Goal: Task Accomplishment & Management: Manage account settings

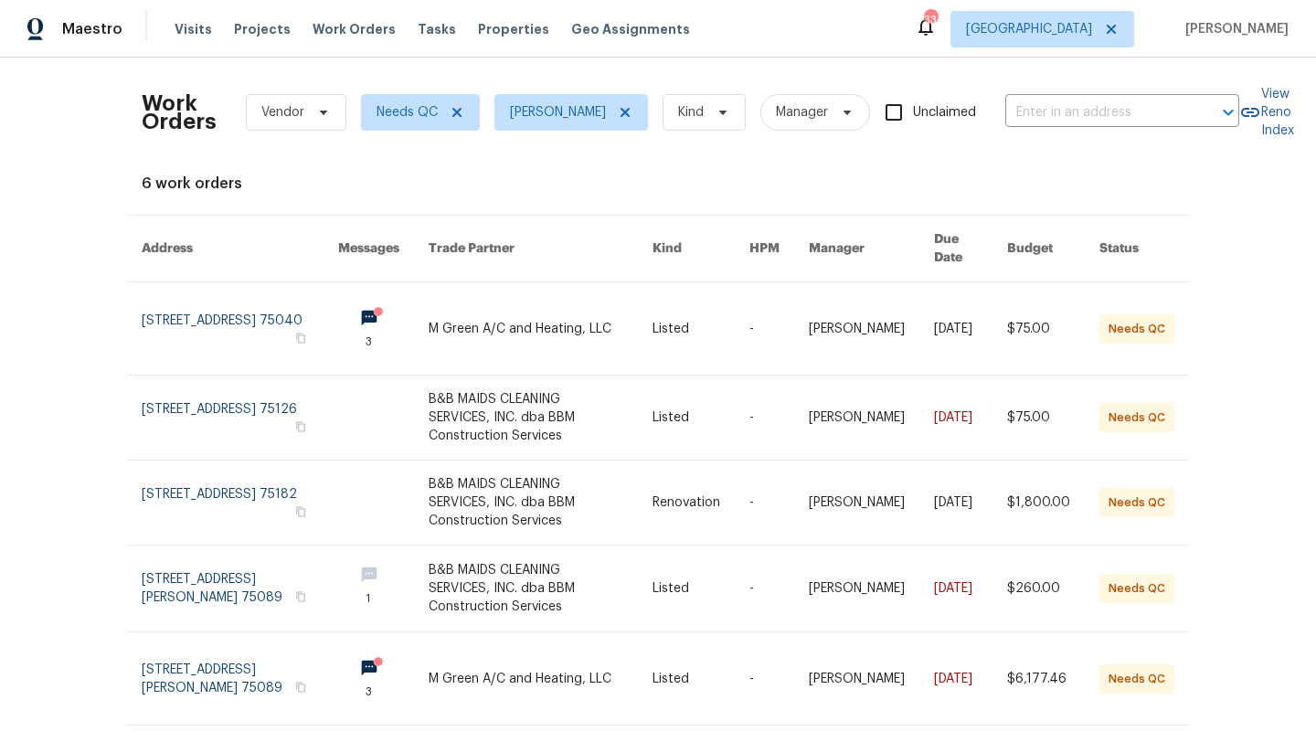
scroll to position [56, 0]
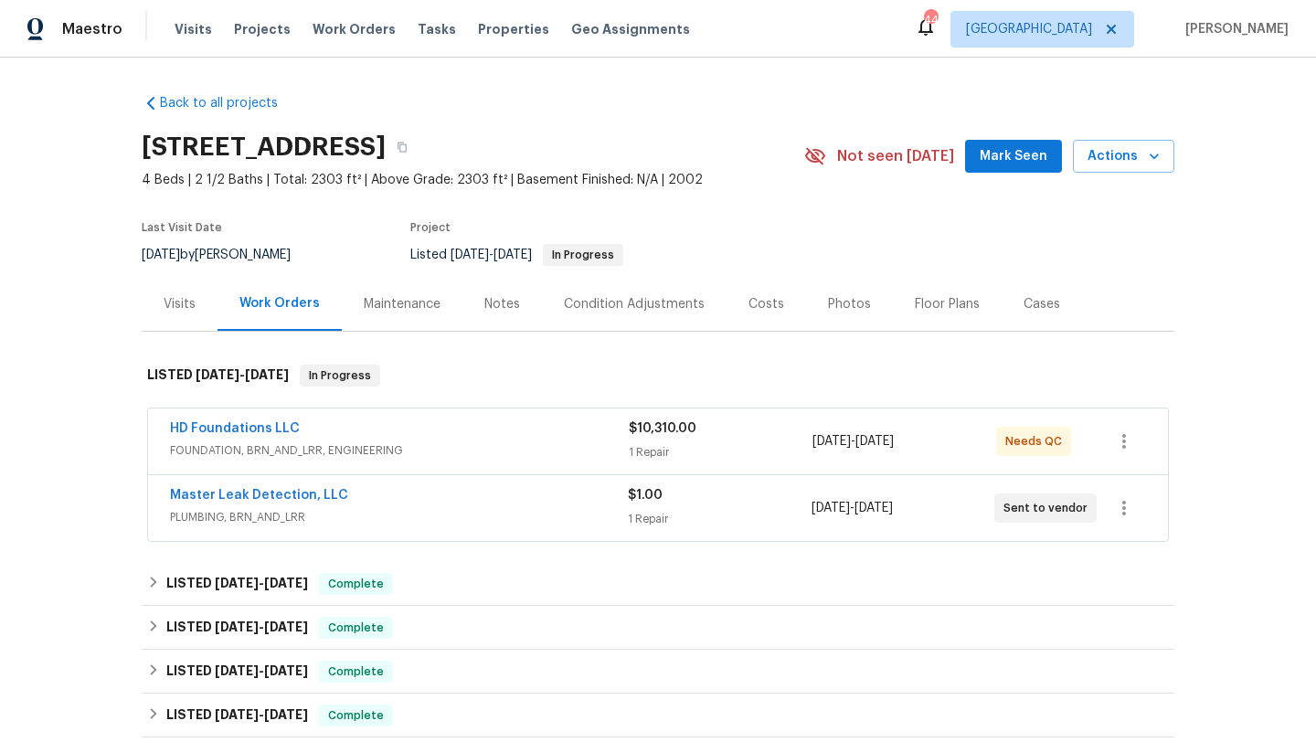
click at [476, 440] on div "HD Foundations LLC" at bounding box center [399, 430] width 459 height 22
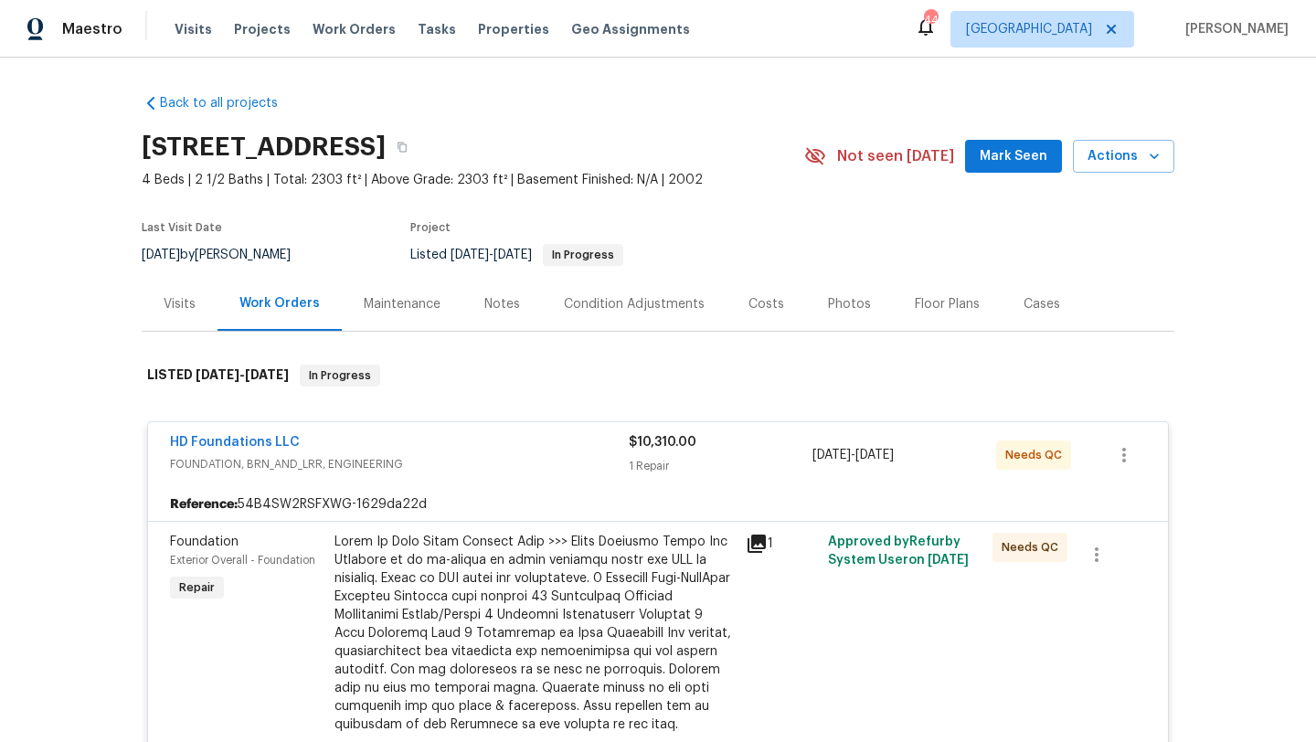
click at [545, 590] on div at bounding box center [534, 734] width 400 height 402
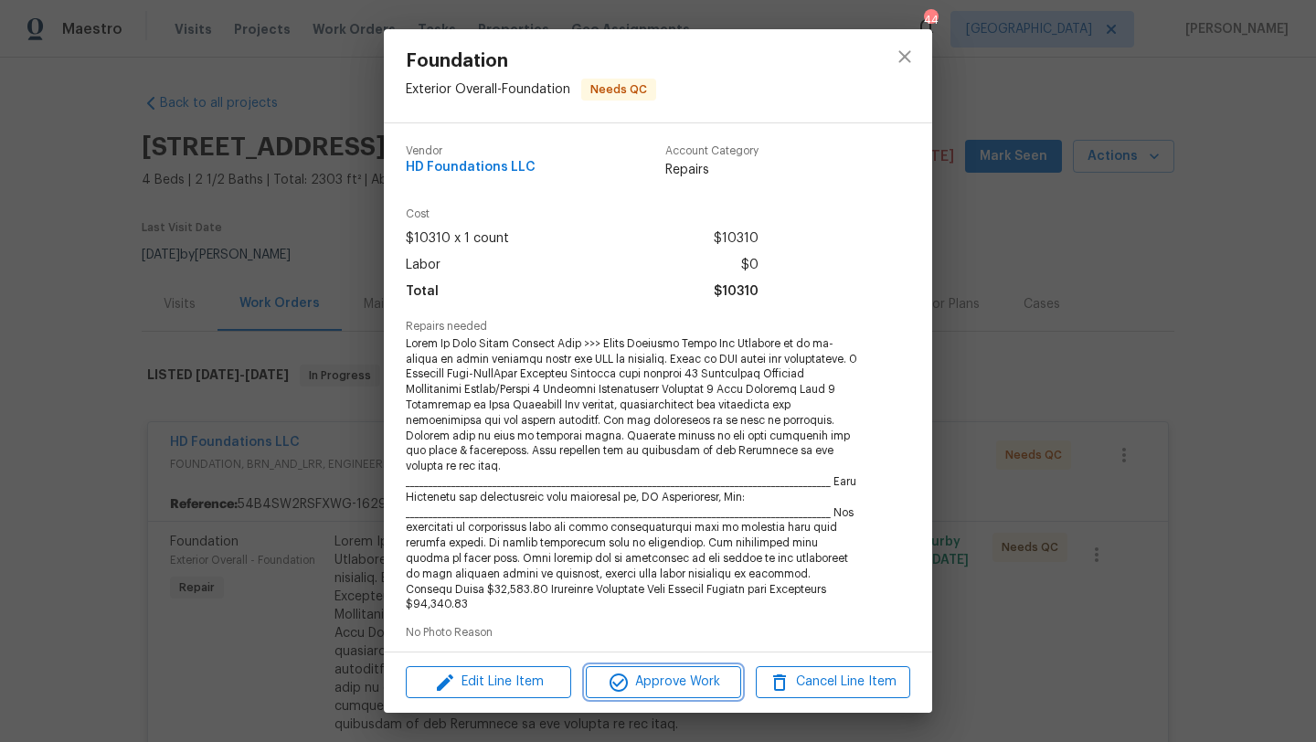
click at [649, 689] on span "Approve Work" at bounding box center [662, 682] width 143 height 23
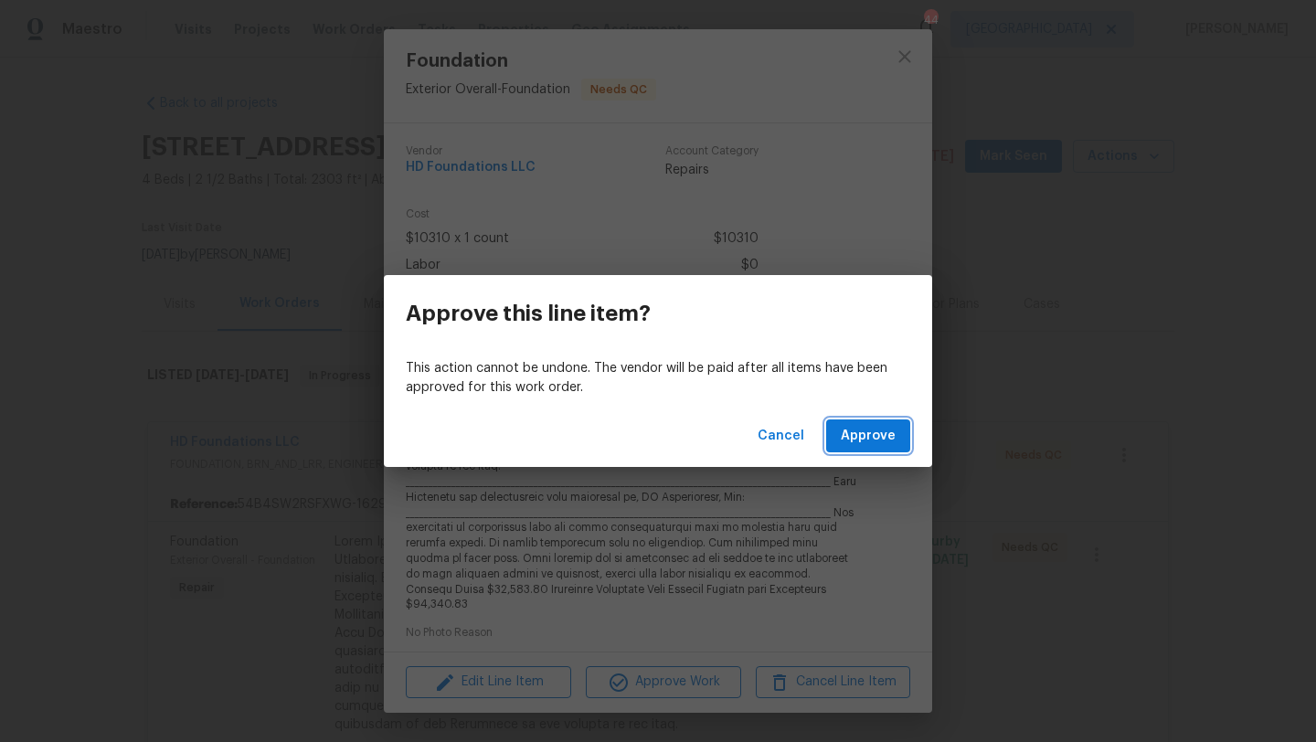
click at [851, 441] on span "Approve" at bounding box center [868, 436] width 55 height 23
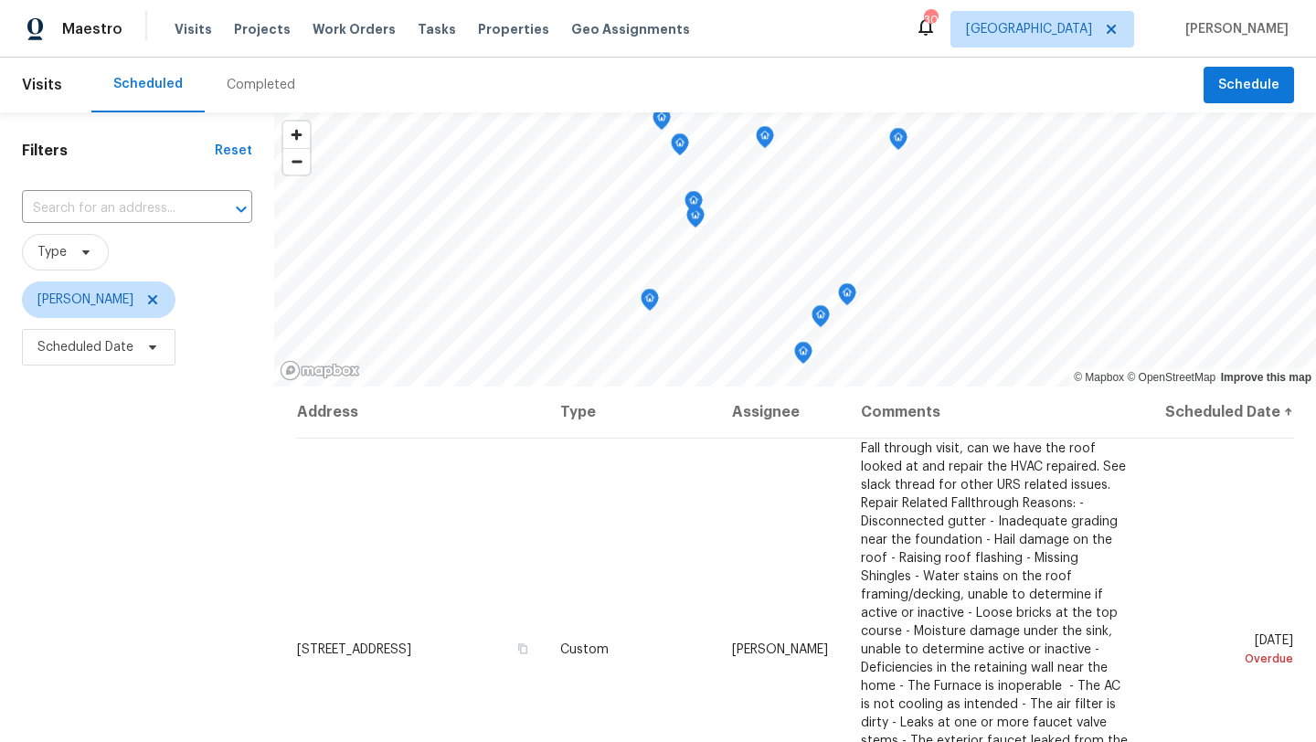
scroll to position [333, 0]
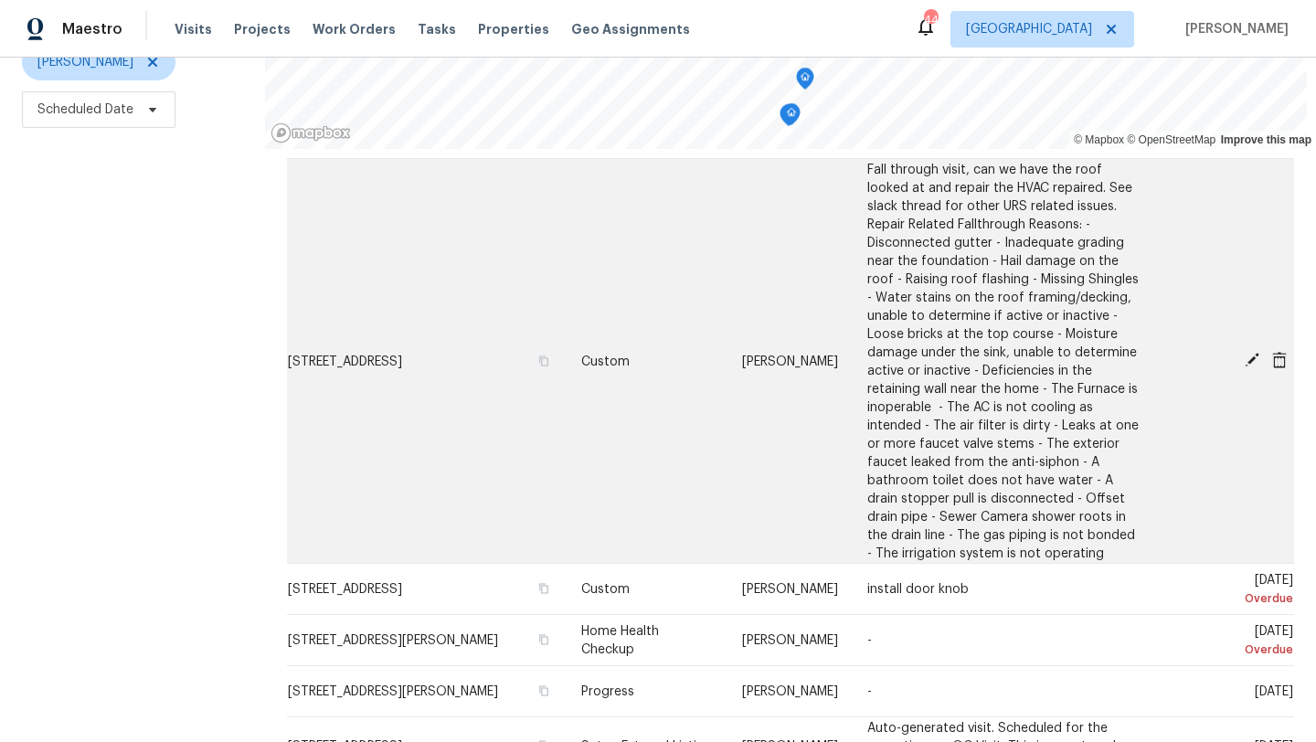
scroll to position [105, 0]
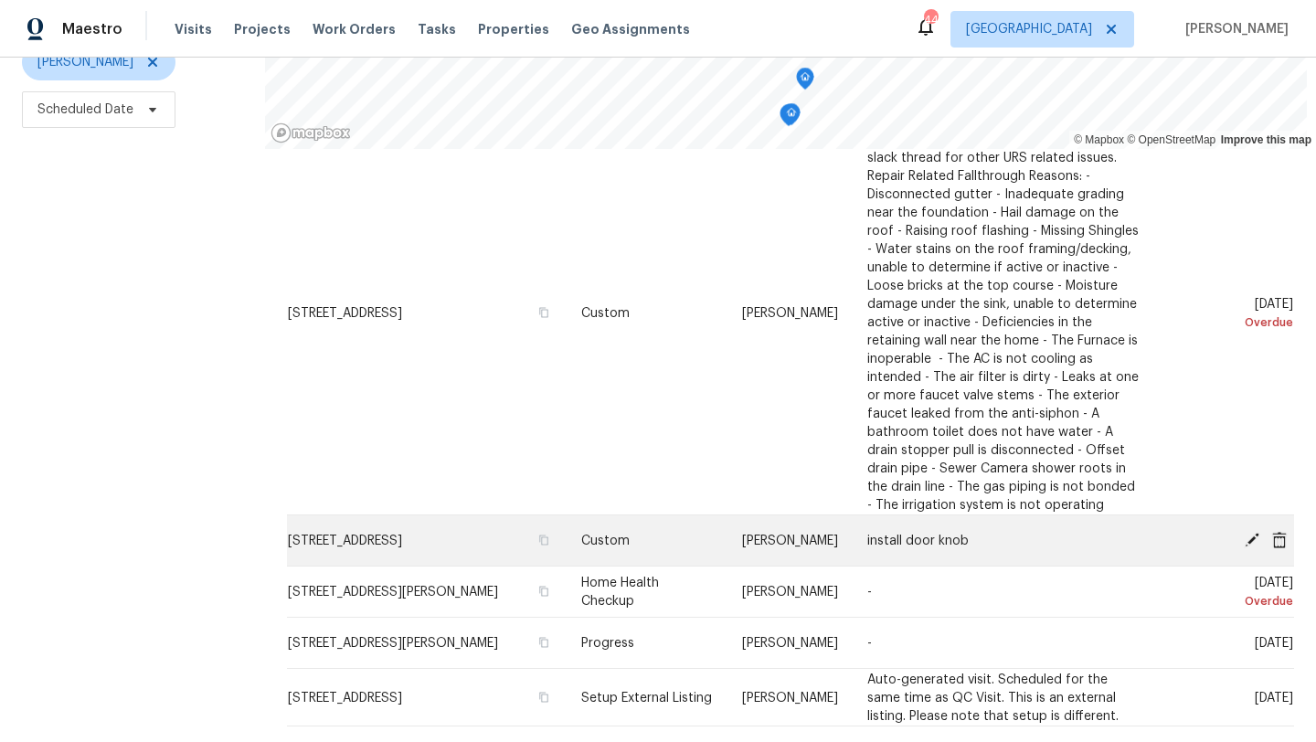
click at [1256, 532] on icon at bounding box center [1252, 539] width 15 height 15
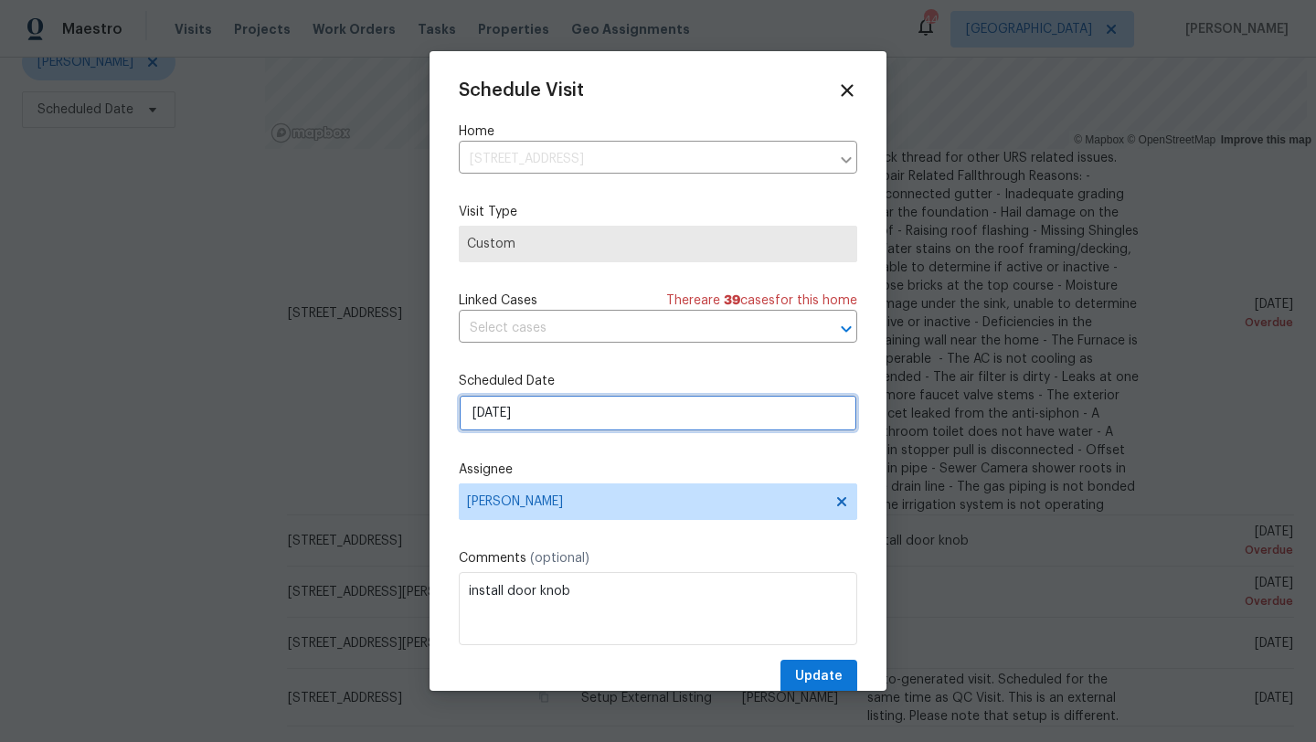
click at [592, 419] on input "9/30/2025" at bounding box center [658, 413] width 398 height 37
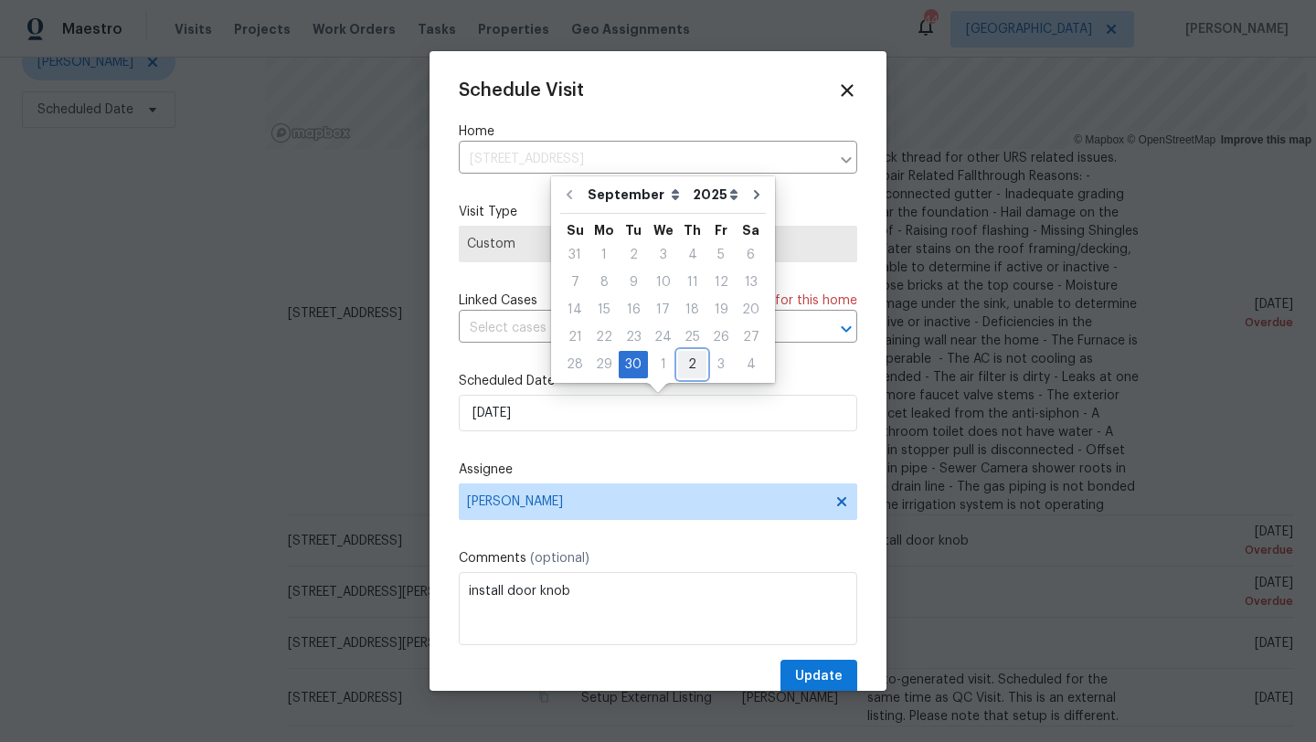
click at [689, 367] on div "2" at bounding box center [692, 365] width 28 height 26
type input "10/2/2025"
select select "9"
click at [830, 674] on span "Update" at bounding box center [819, 676] width 48 height 23
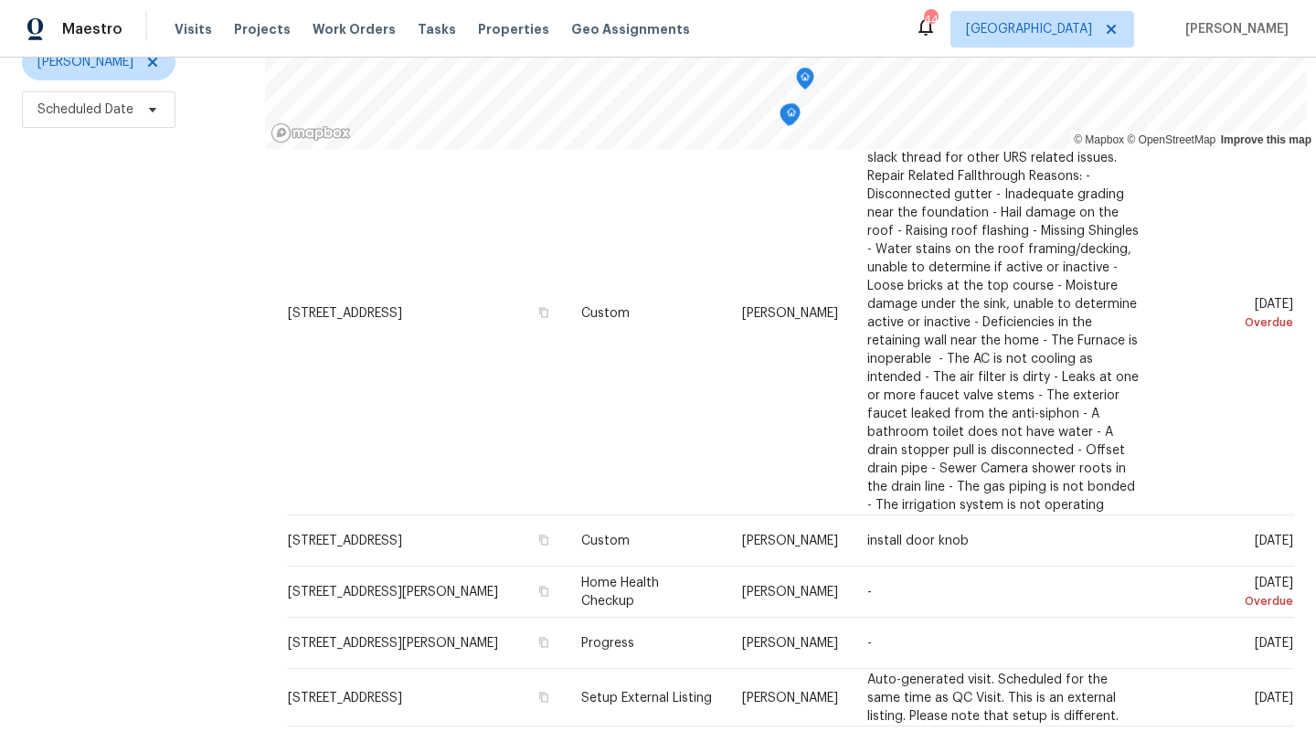
scroll to position [0, 0]
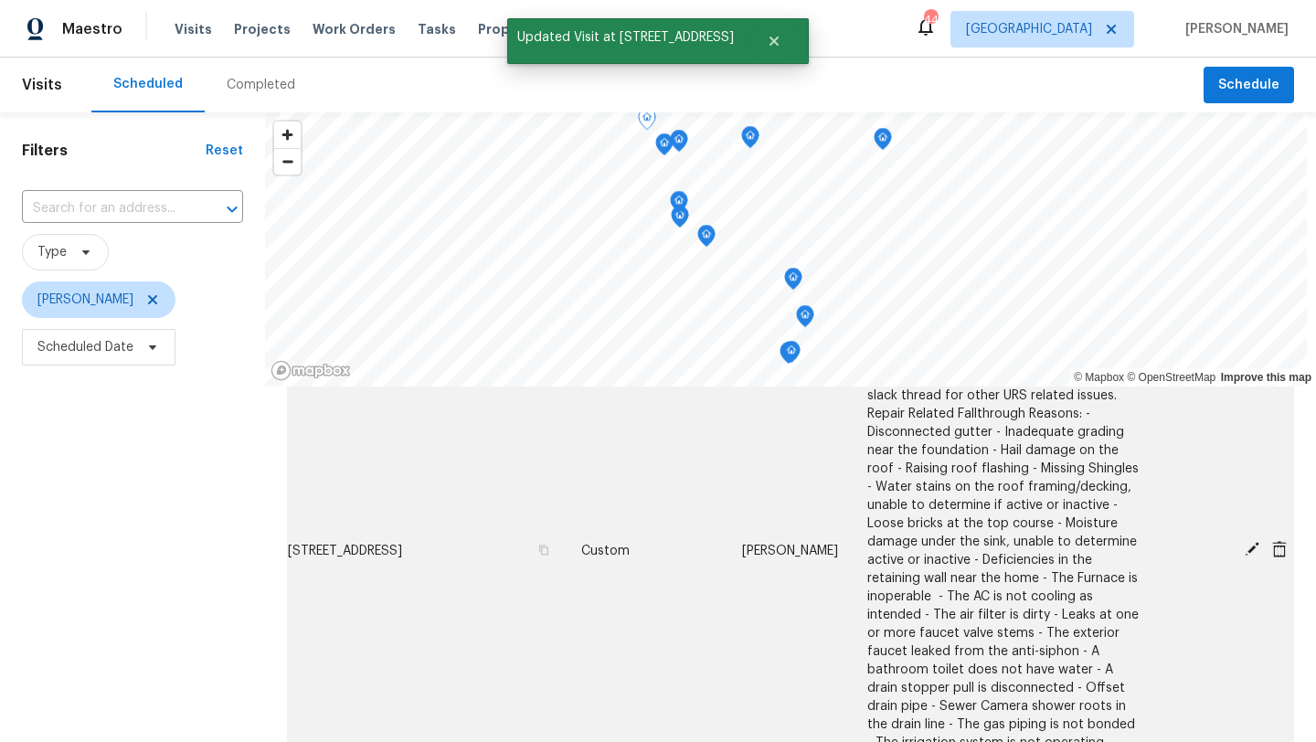
click at [1280, 540] on icon at bounding box center [1279, 548] width 15 height 16
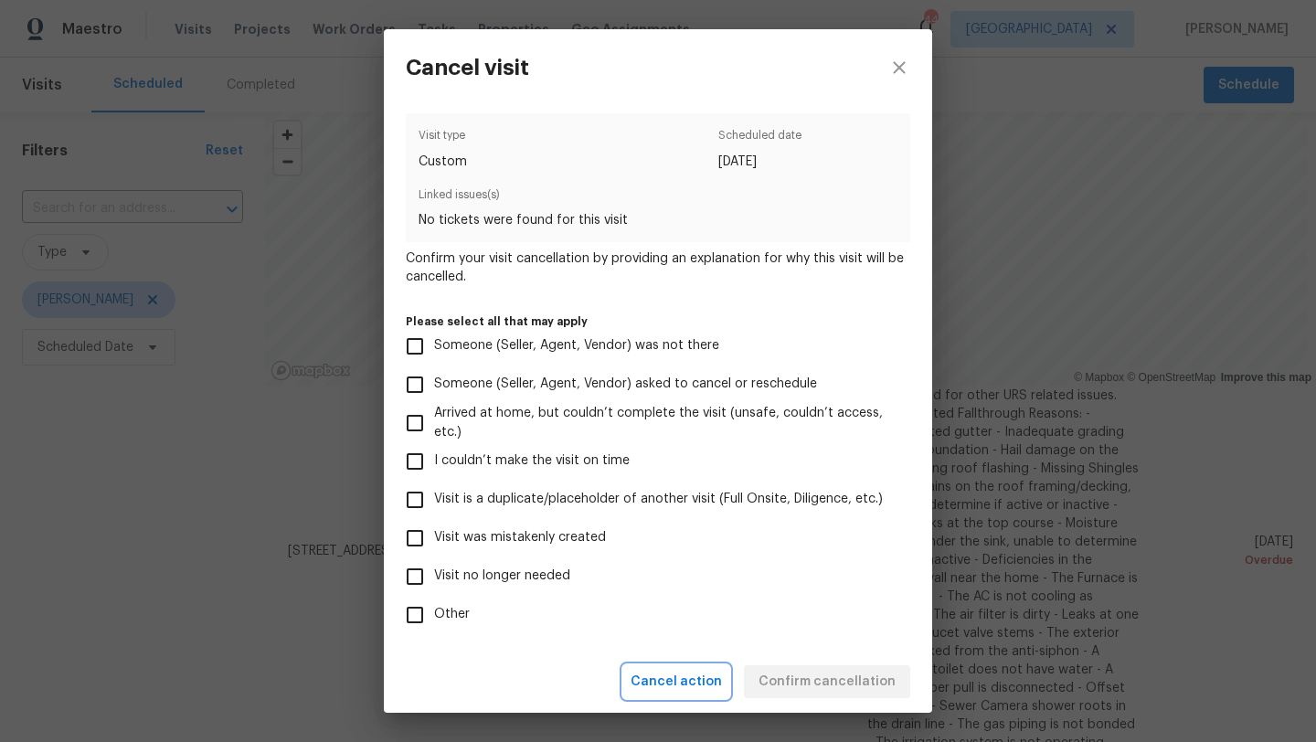
click at [706, 674] on span "Cancel action" at bounding box center [676, 682] width 91 height 23
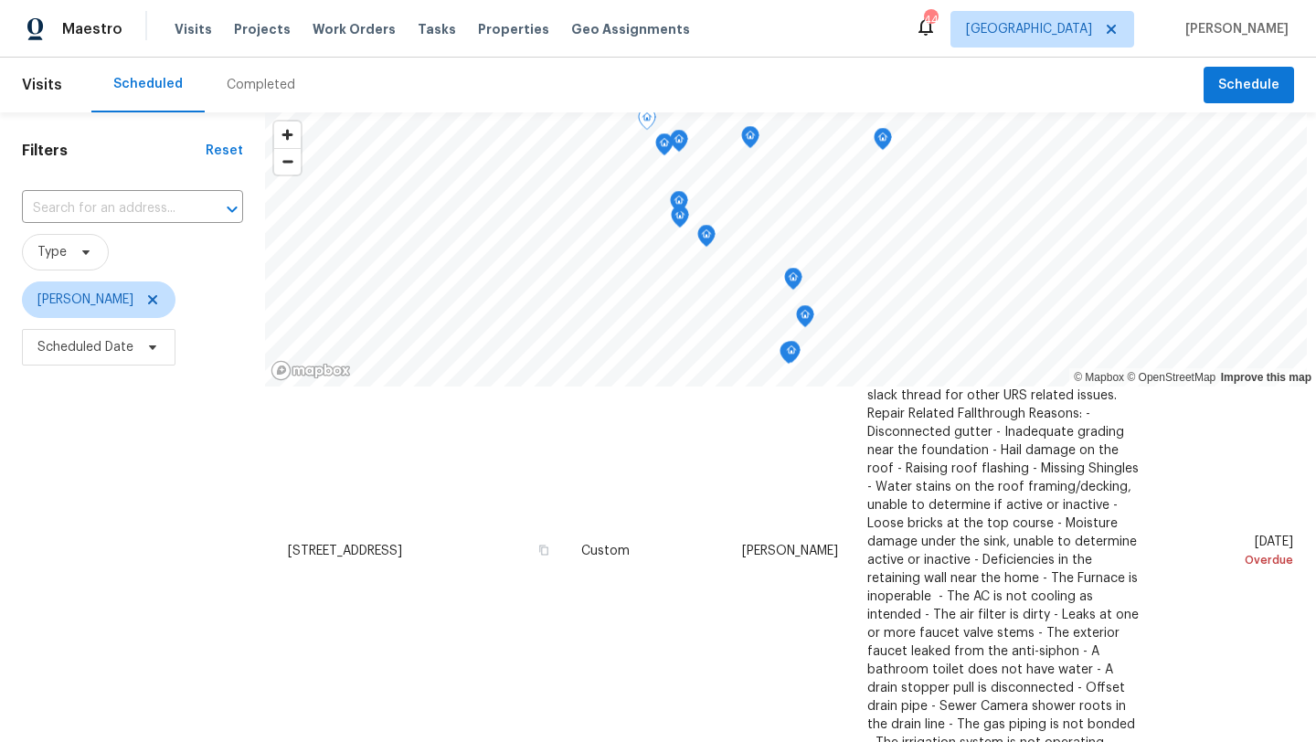
click at [260, 595] on div "Filters Reset ​ Type Brad Limes Scheduled Date" at bounding box center [132, 546] width 265 height 868
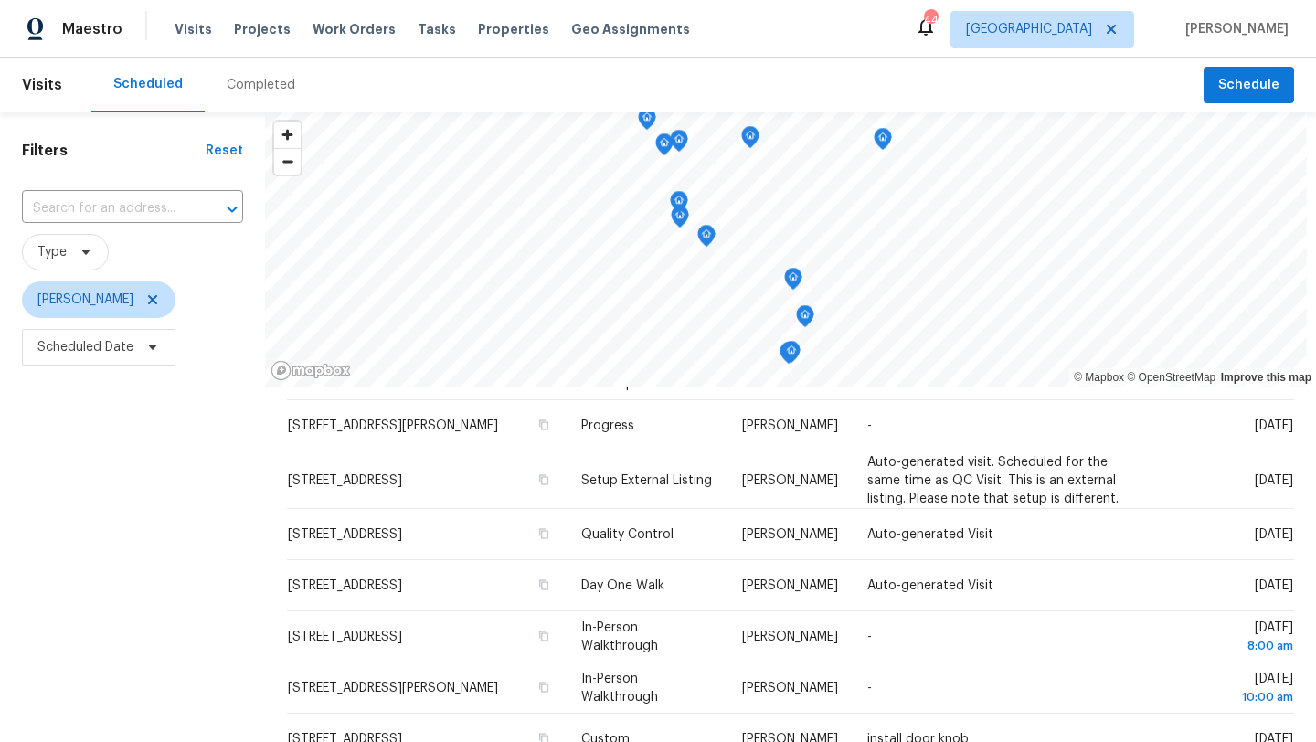
scroll to position [506, 0]
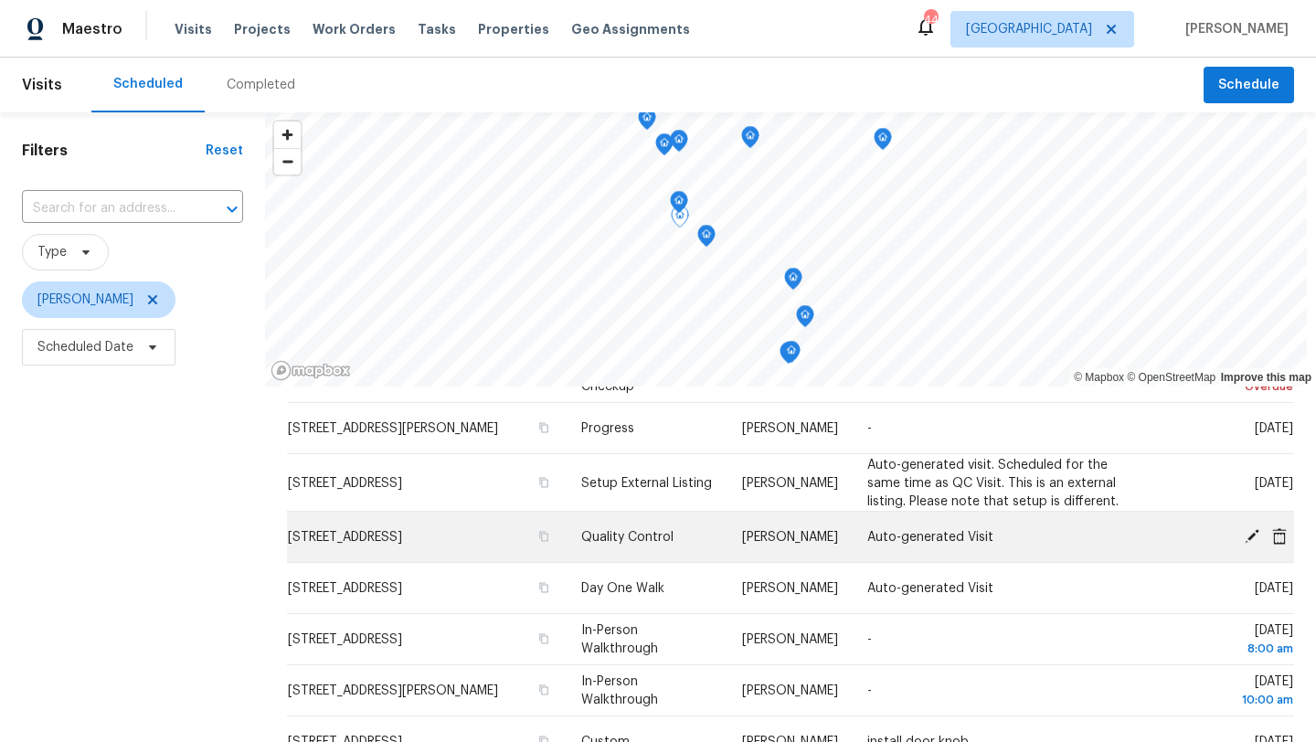
click at [1253, 528] on icon at bounding box center [1252, 535] width 15 height 15
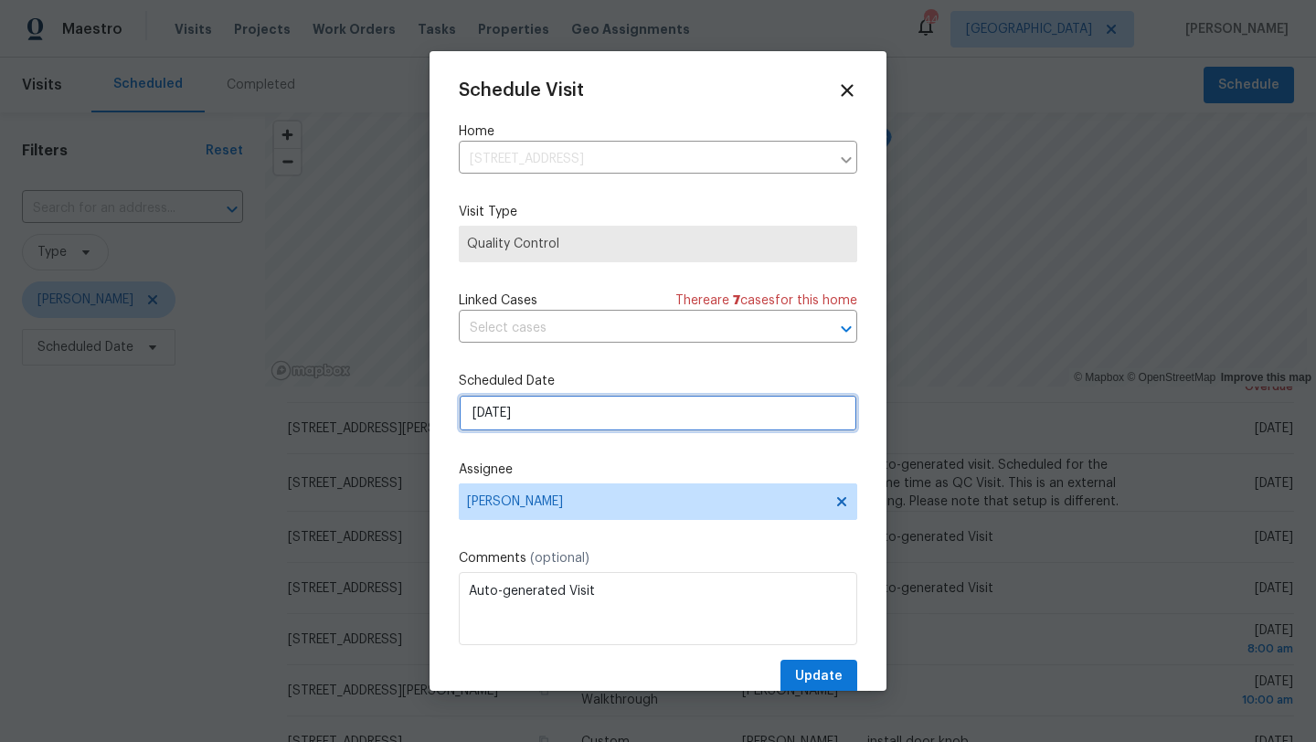
click at [621, 412] on input "10/1/2025" at bounding box center [658, 413] width 398 height 37
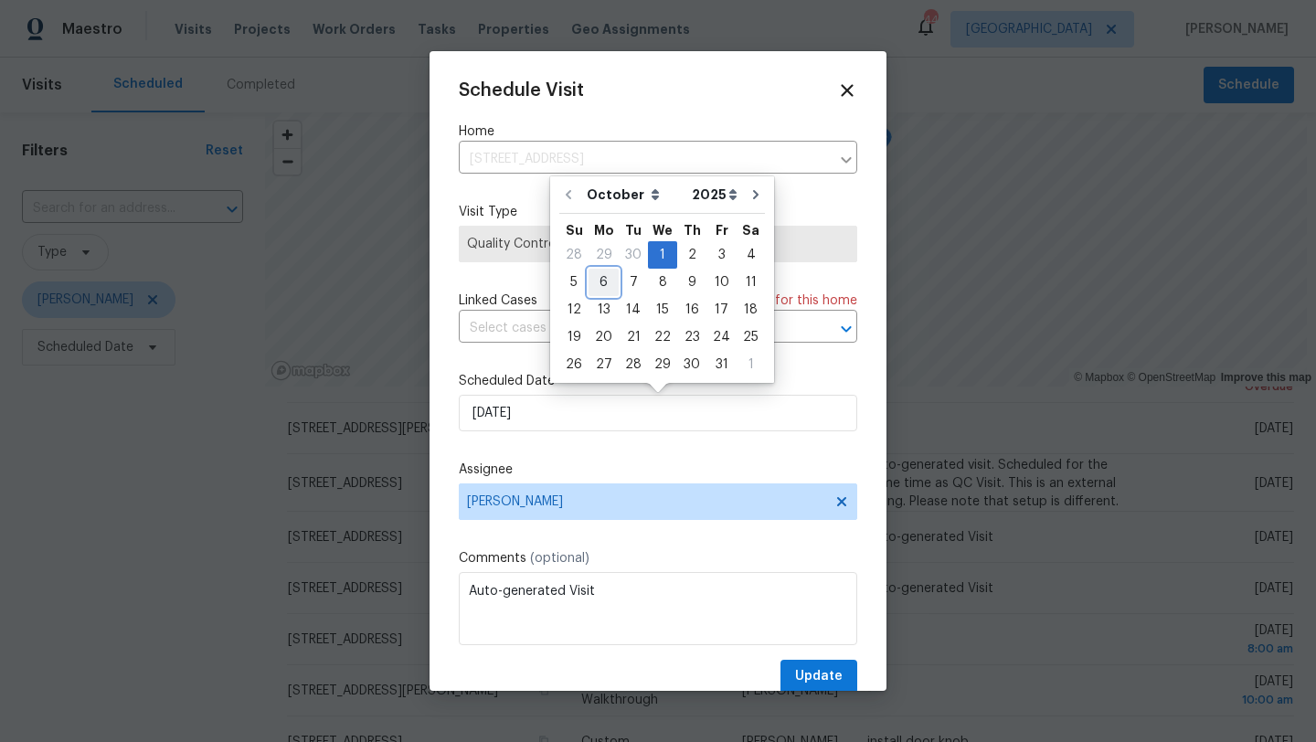
click at [598, 294] on div "6" at bounding box center [604, 283] width 30 height 26
type input "10/6/2025"
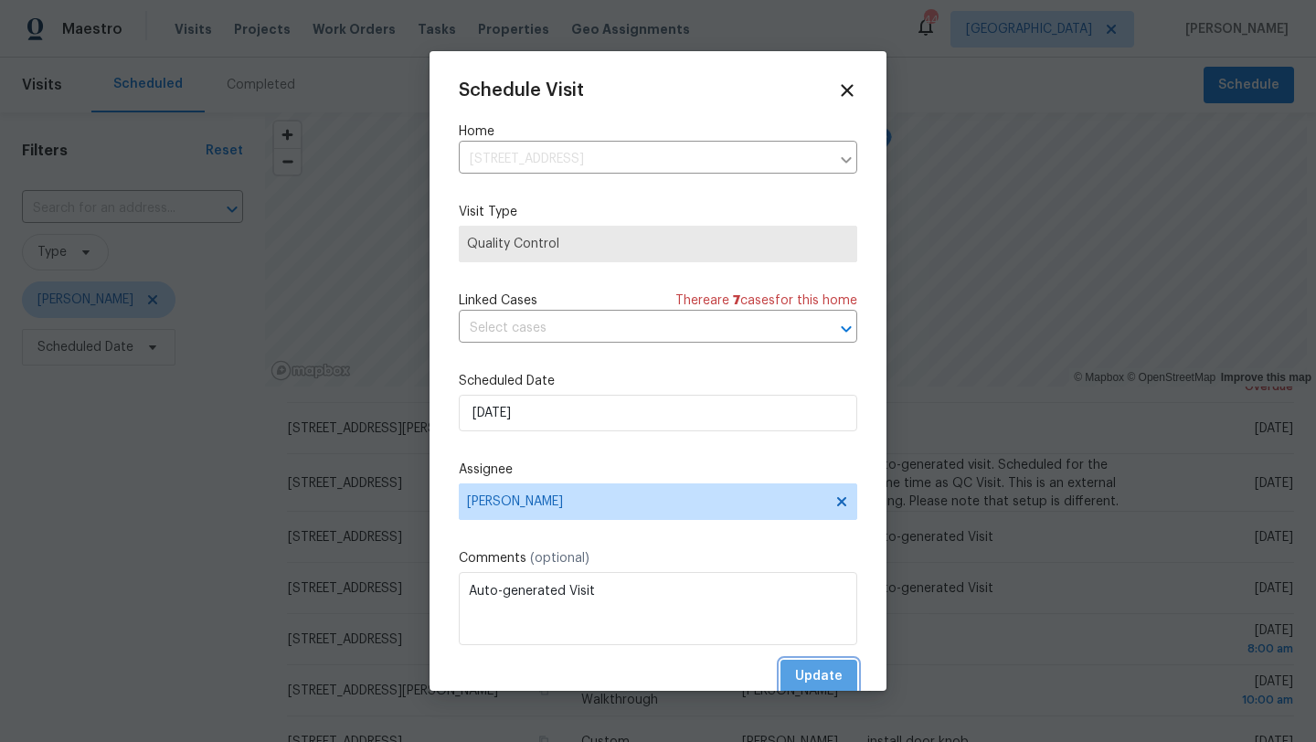
click at [811, 669] on span "Update" at bounding box center [819, 676] width 48 height 23
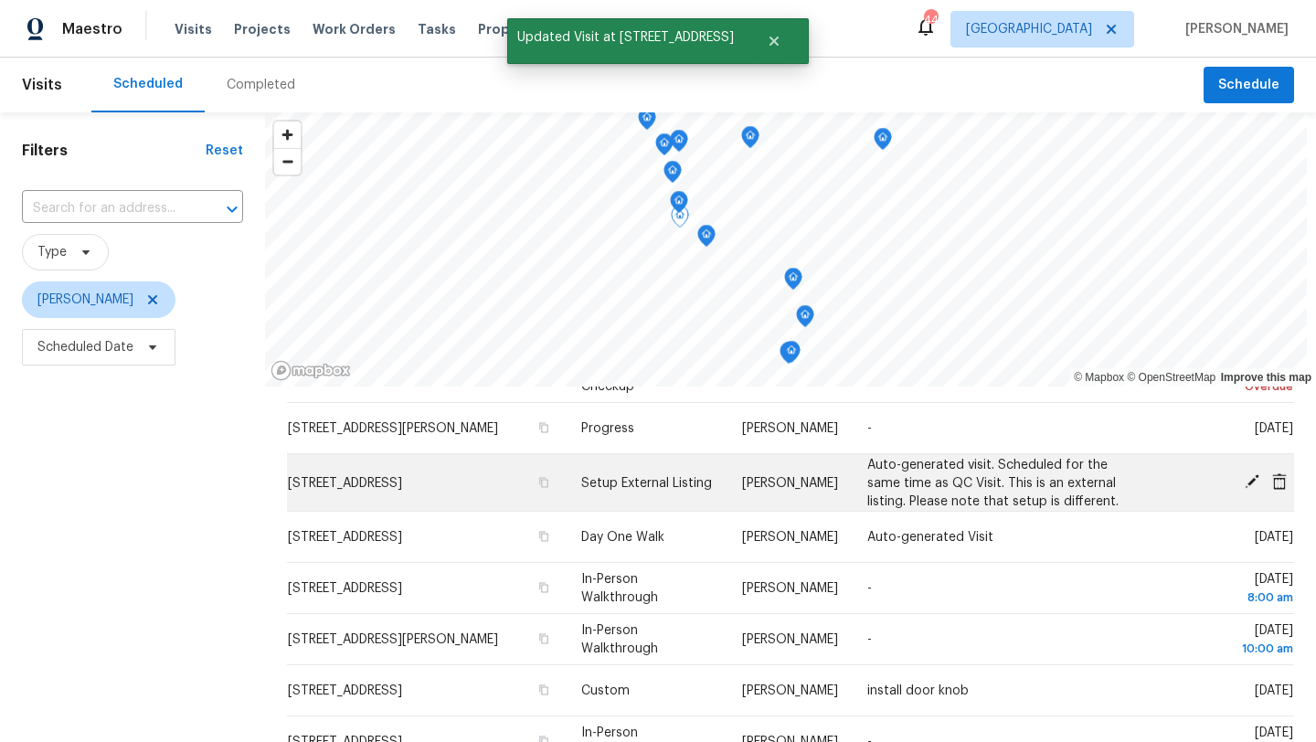
click at [1254, 474] on icon at bounding box center [1252, 481] width 15 height 15
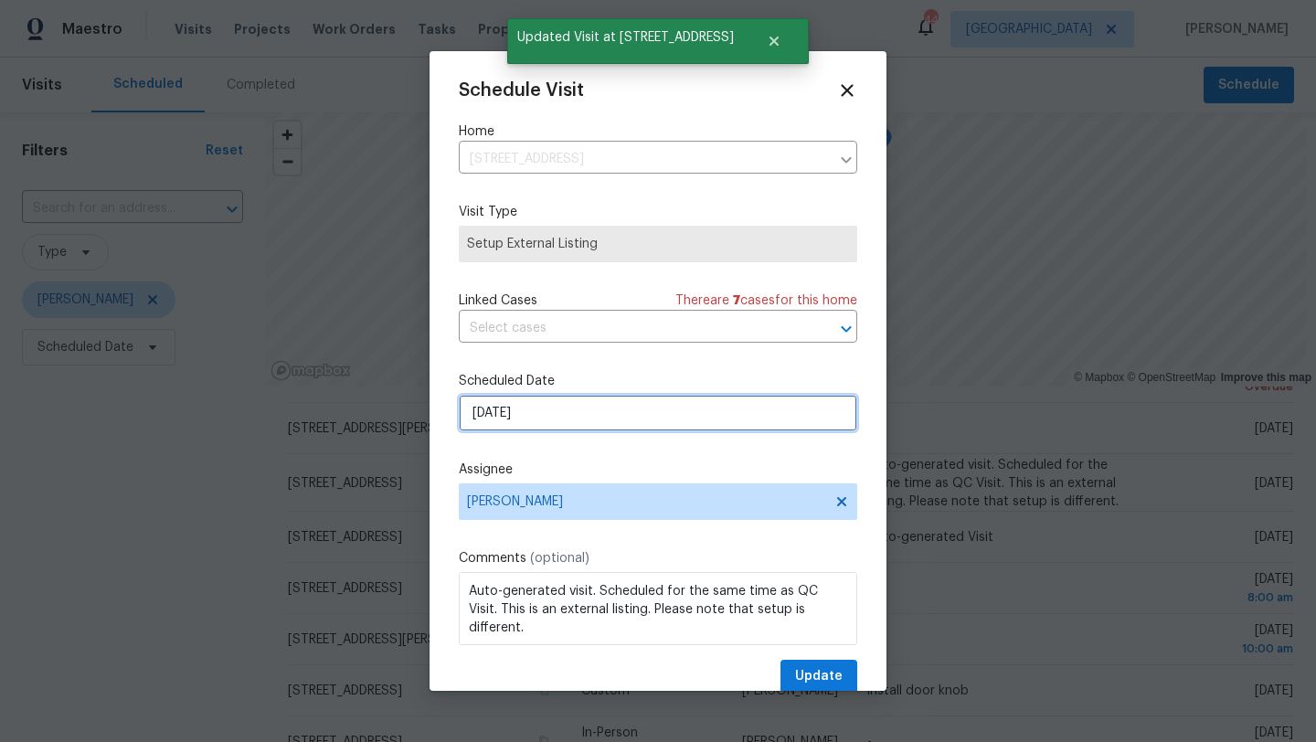
click at [469, 430] on input "10/1/2025" at bounding box center [658, 413] width 398 height 37
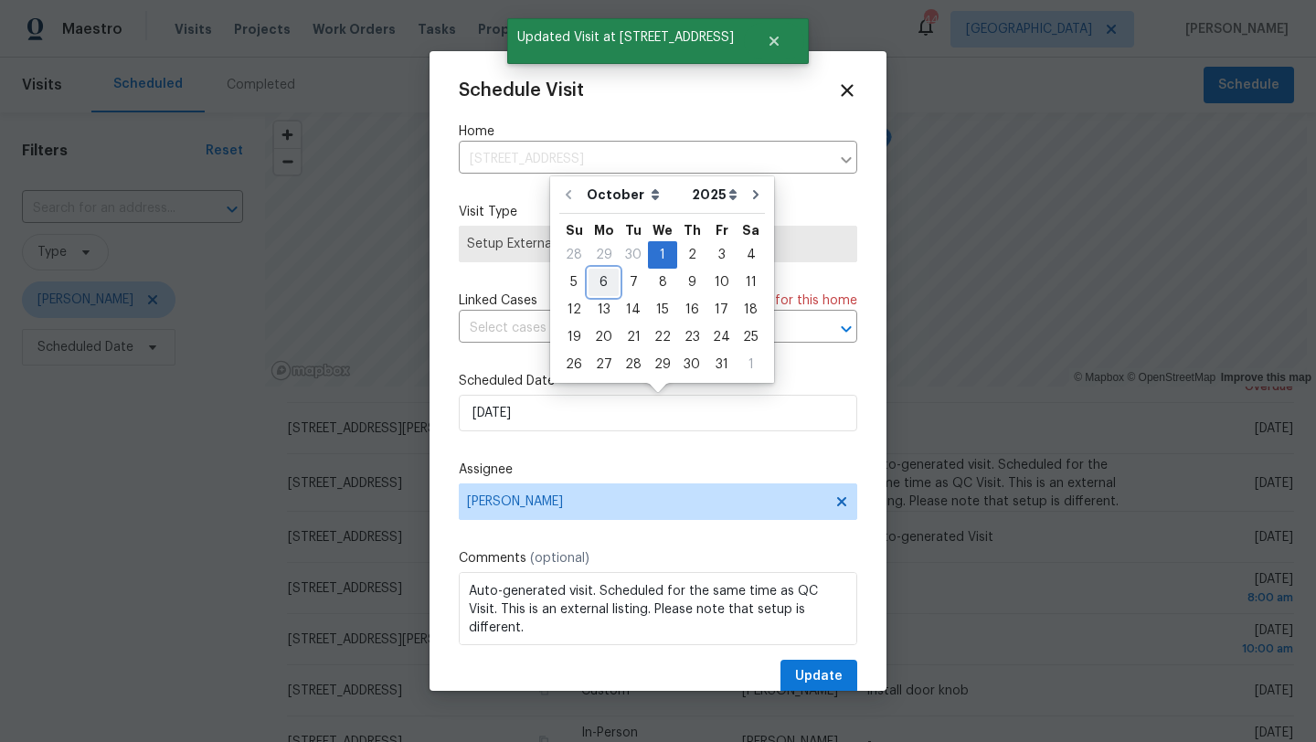
click at [604, 285] on div "6" at bounding box center [604, 283] width 30 height 26
type input "10/6/2025"
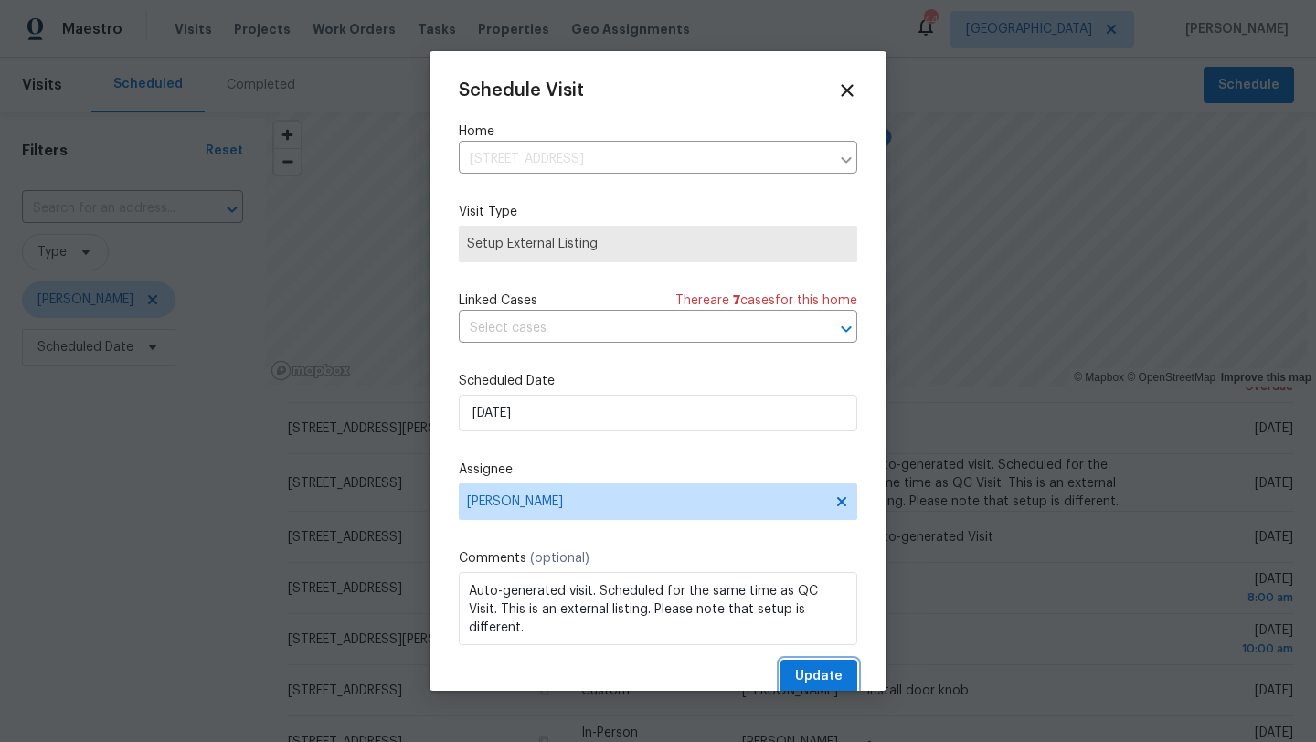
click at [835, 677] on span "Update" at bounding box center [819, 676] width 48 height 23
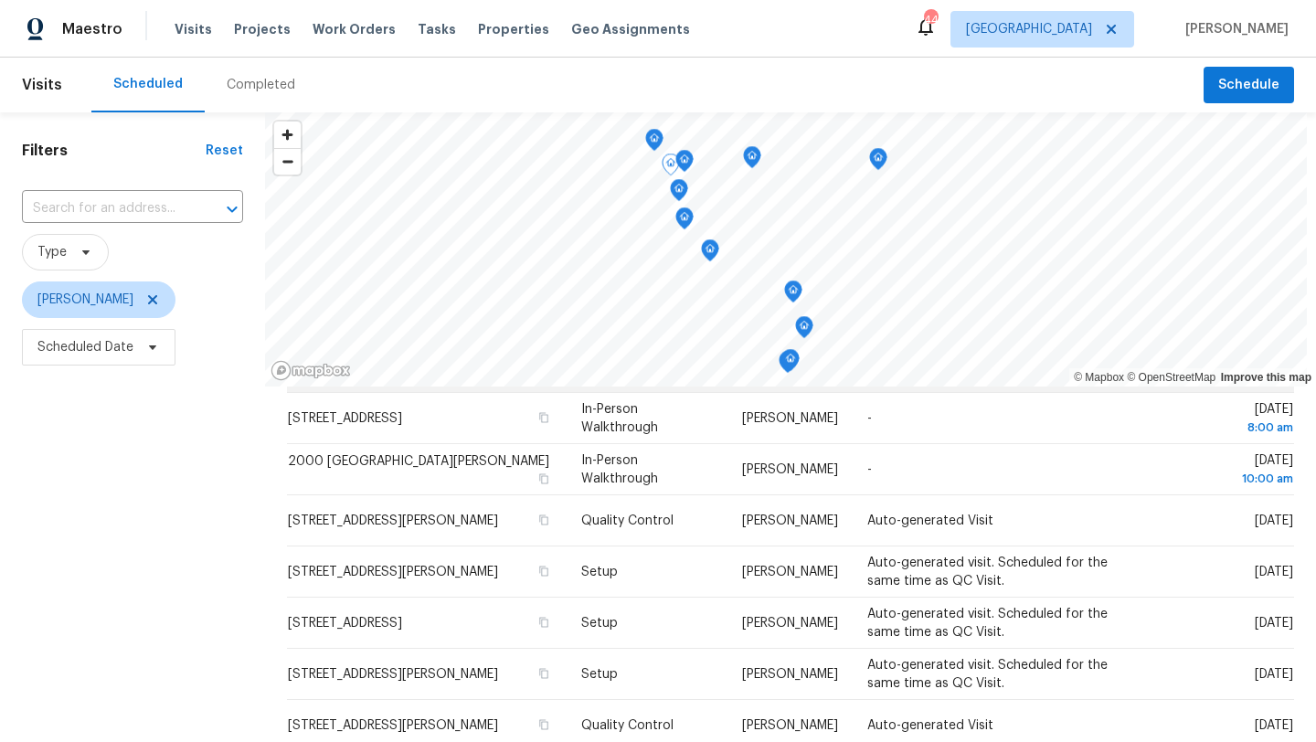
scroll to position [0, 0]
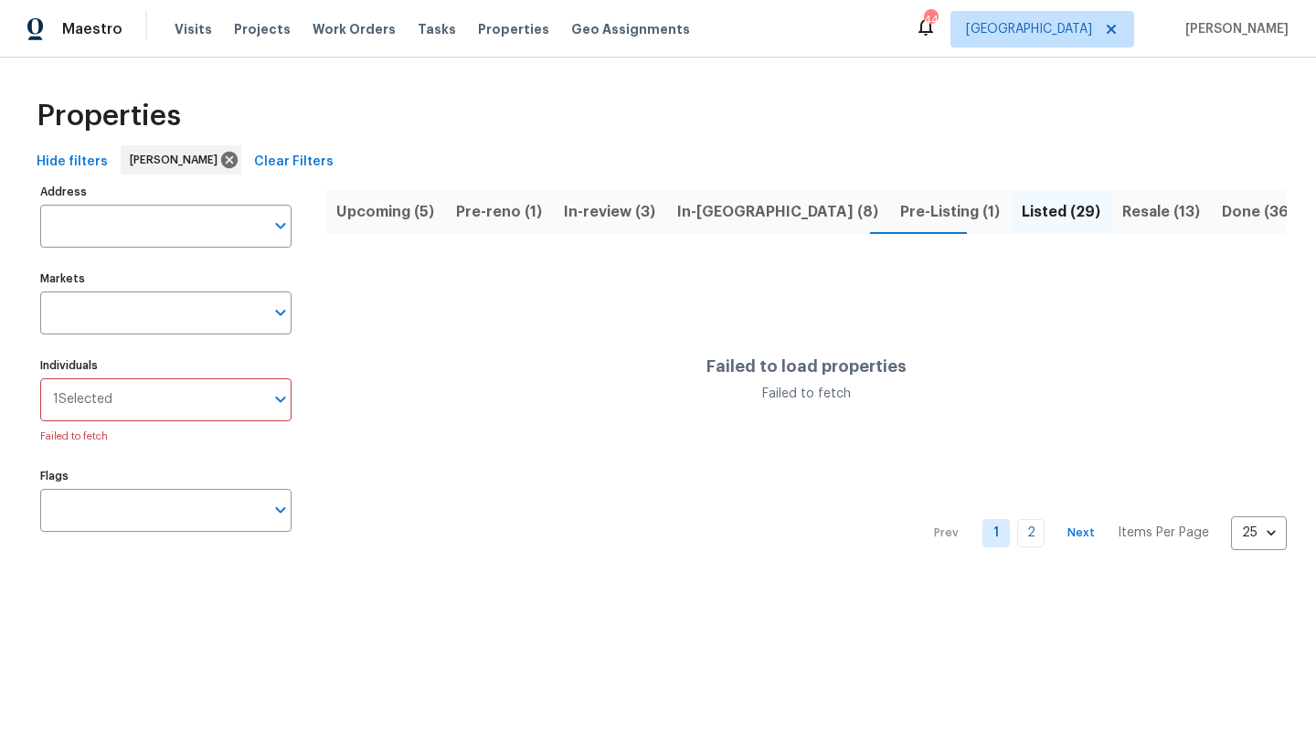
click at [480, 205] on span "Pre-reno (1)" at bounding box center [499, 212] width 86 height 26
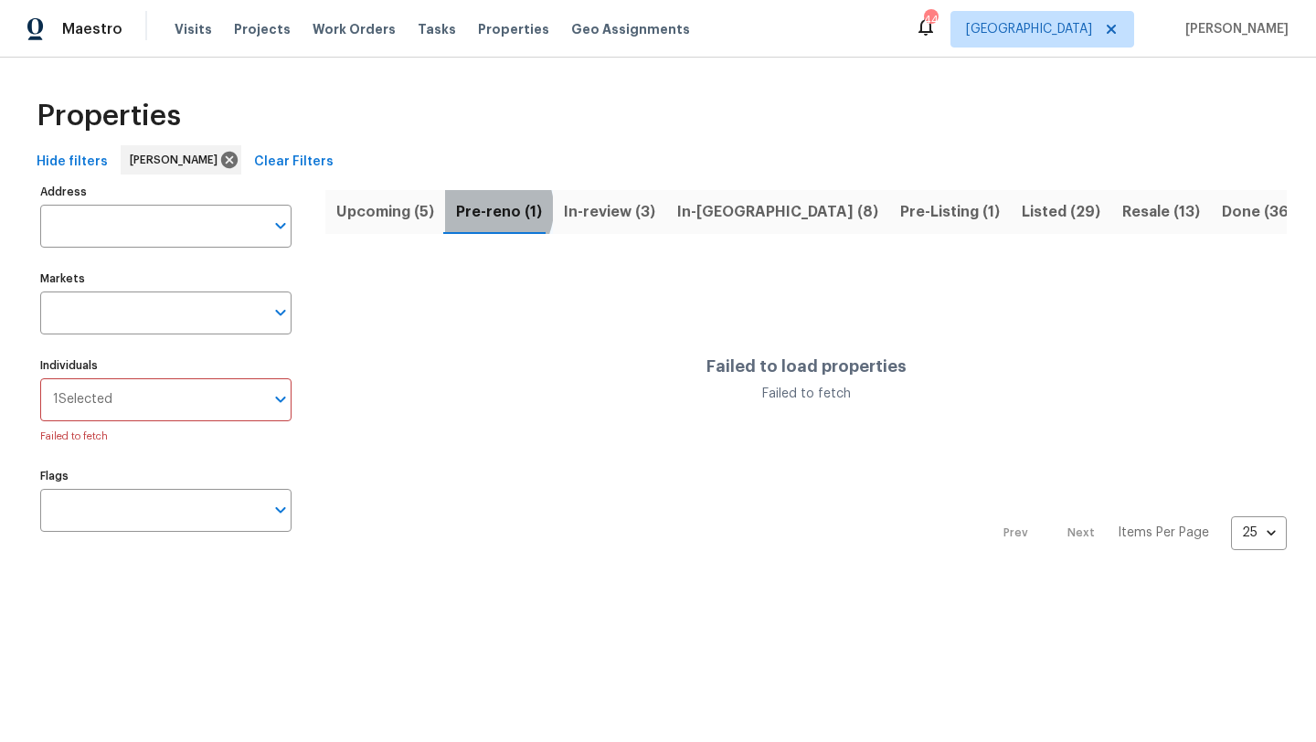
click at [482, 208] on span "Pre-reno (1)" at bounding box center [499, 212] width 86 height 26
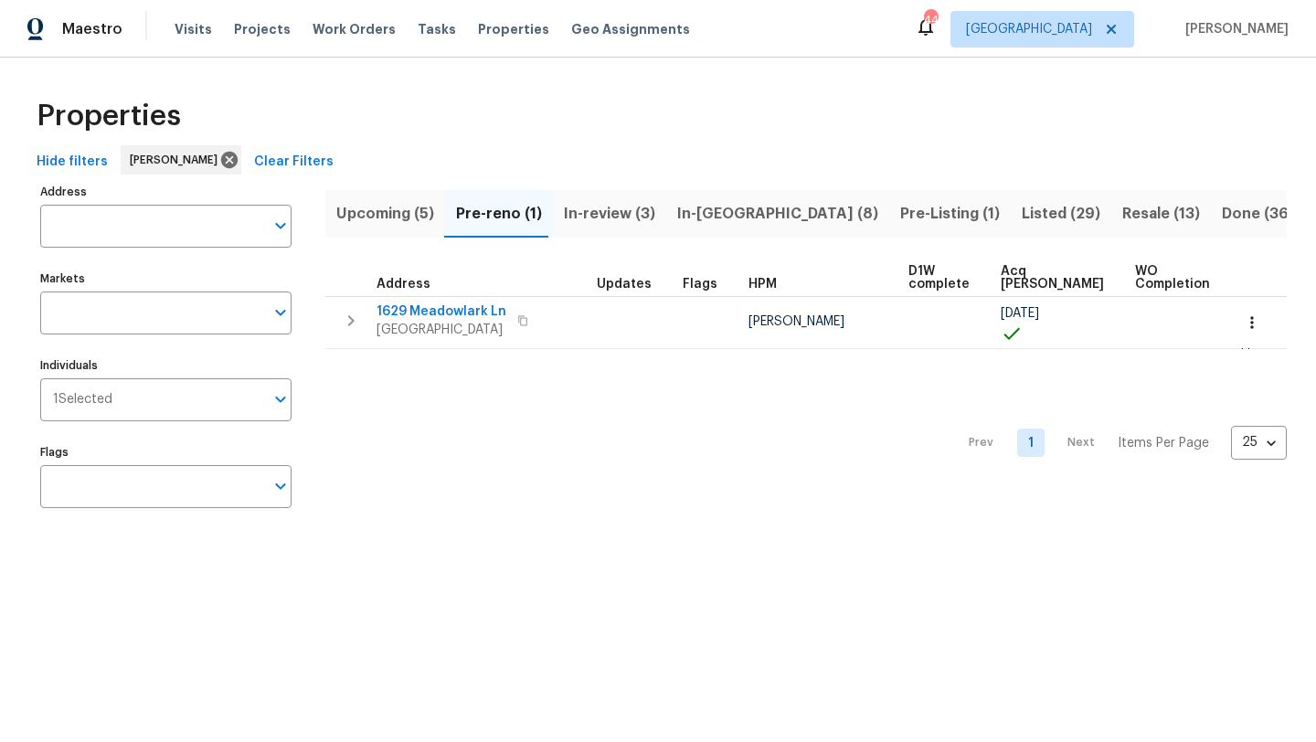
click at [411, 208] on span "Upcoming (5)" at bounding box center [385, 214] width 98 height 26
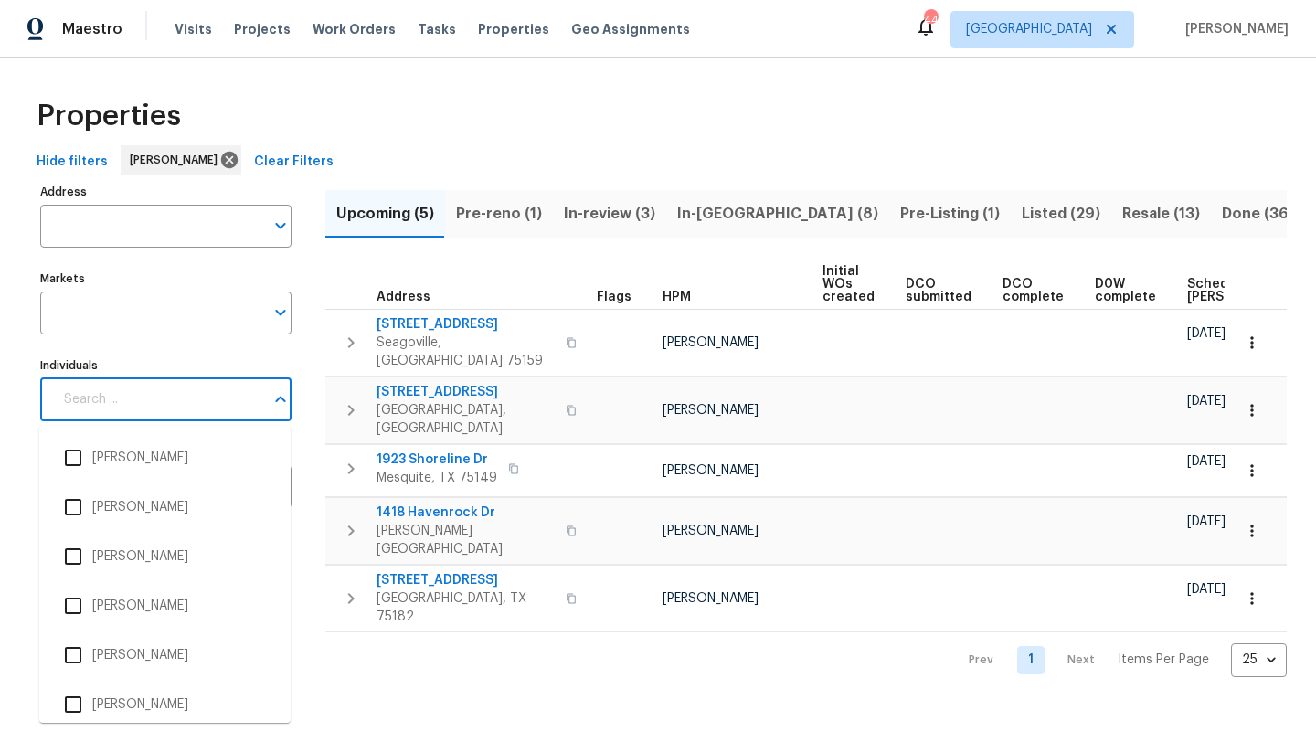
click at [196, 398] on input "Individuals" at bounding box center [158, 399] width 211 height 43
type input "FRANCISCO"
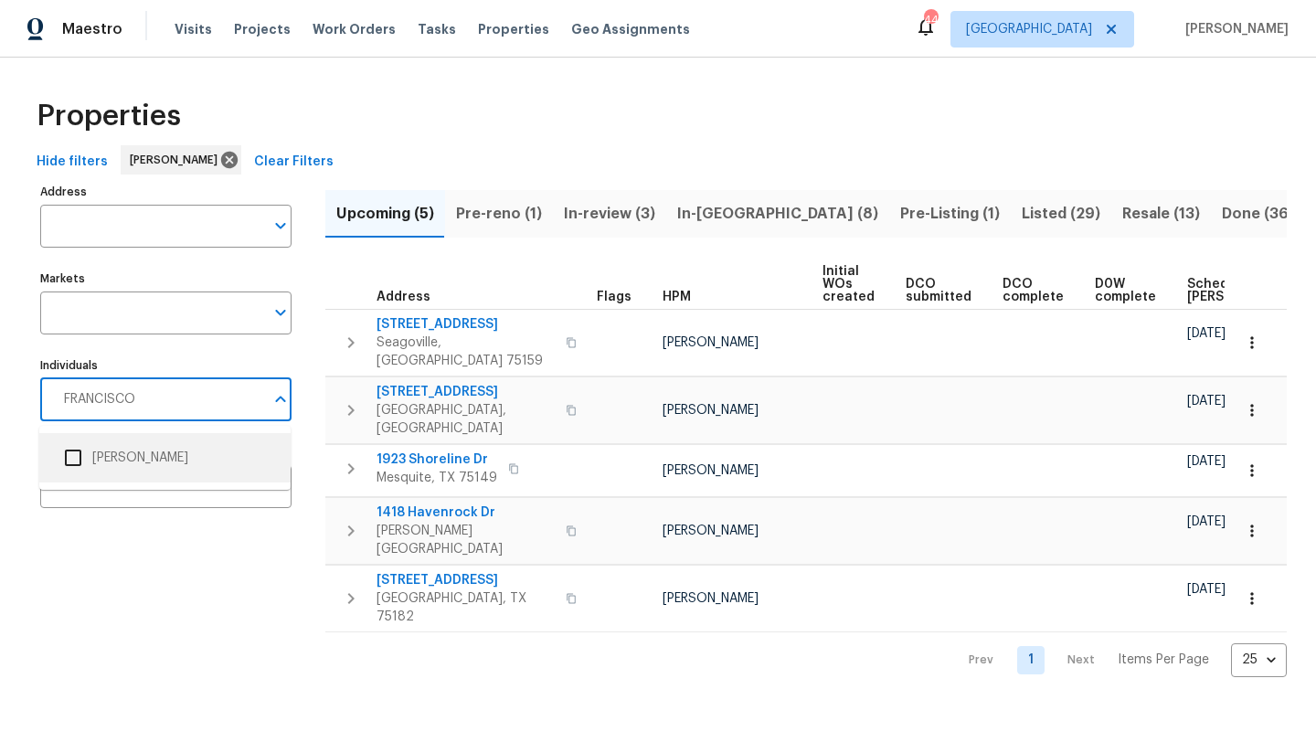
click at [199, 452] on li "Francisco Balcazar Serrato" at bounding box center [165, 458] width 222 height 38
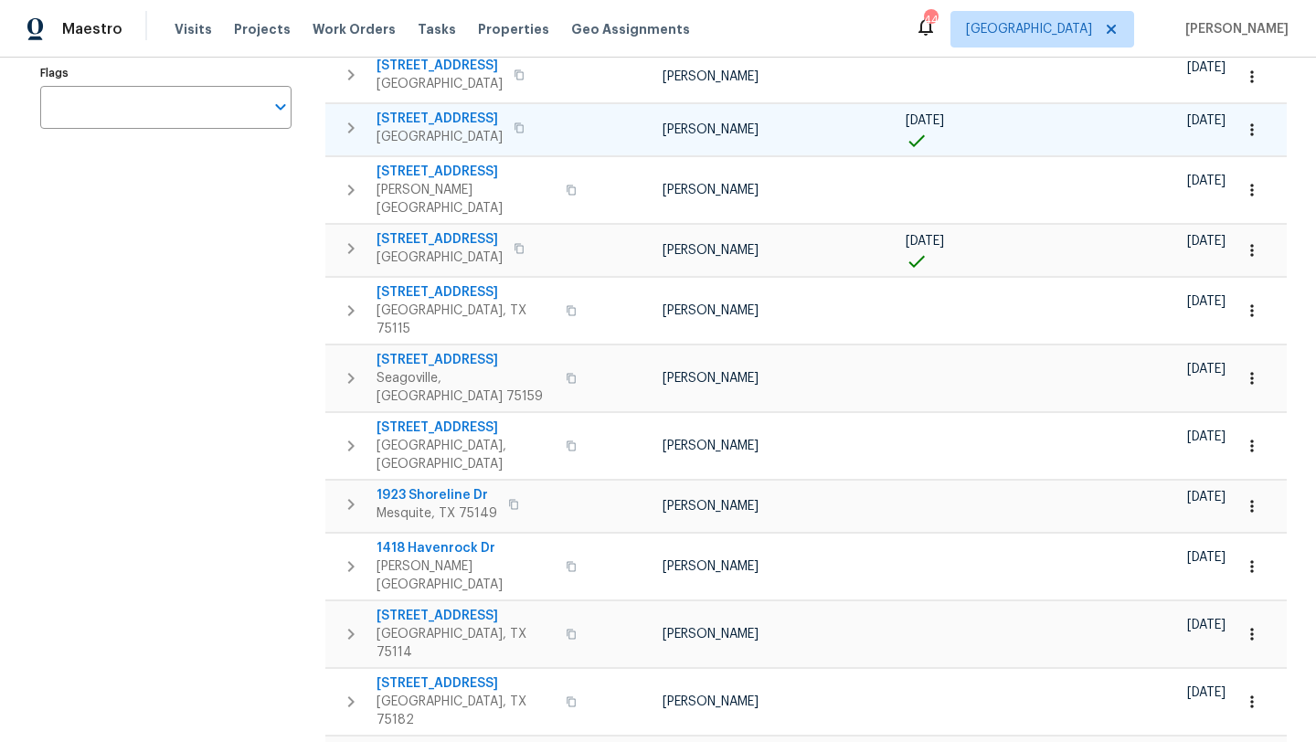
scroll to position [382, 0]
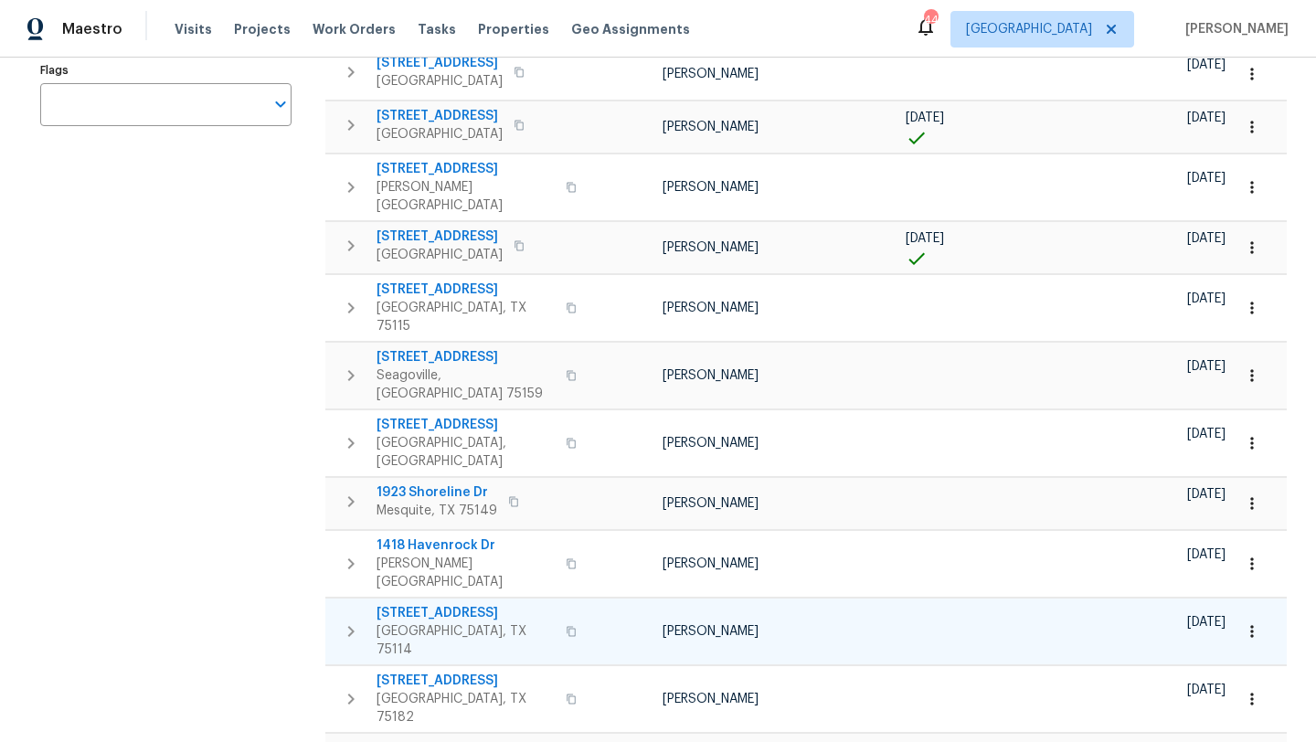
click at [1252, 625] on icon "button" at bounding box center [1251, 631] width 3 height 12
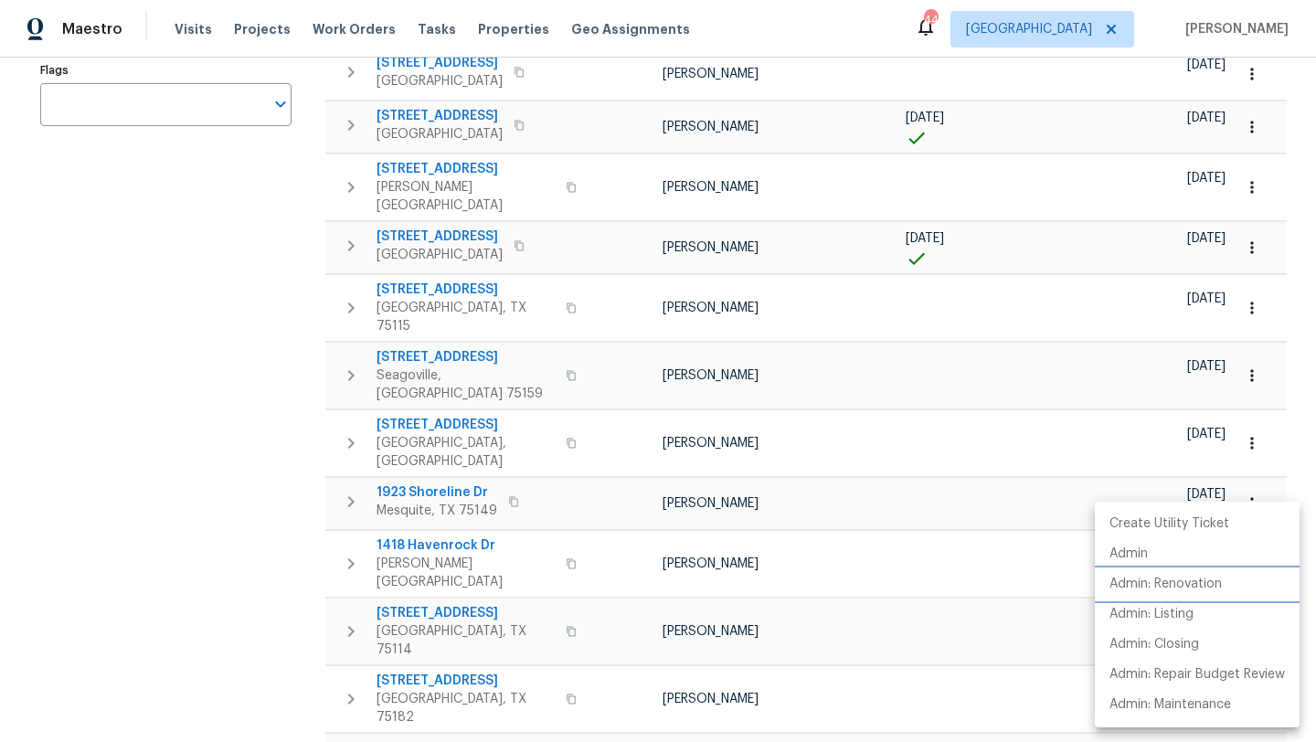
click at [1196, 582] on p "Admin: Renovation" at bounding box center [1165, 584] width 112 height 19
click at [242, 525] on div at bounding box center [658, 371] width 1316 height 742
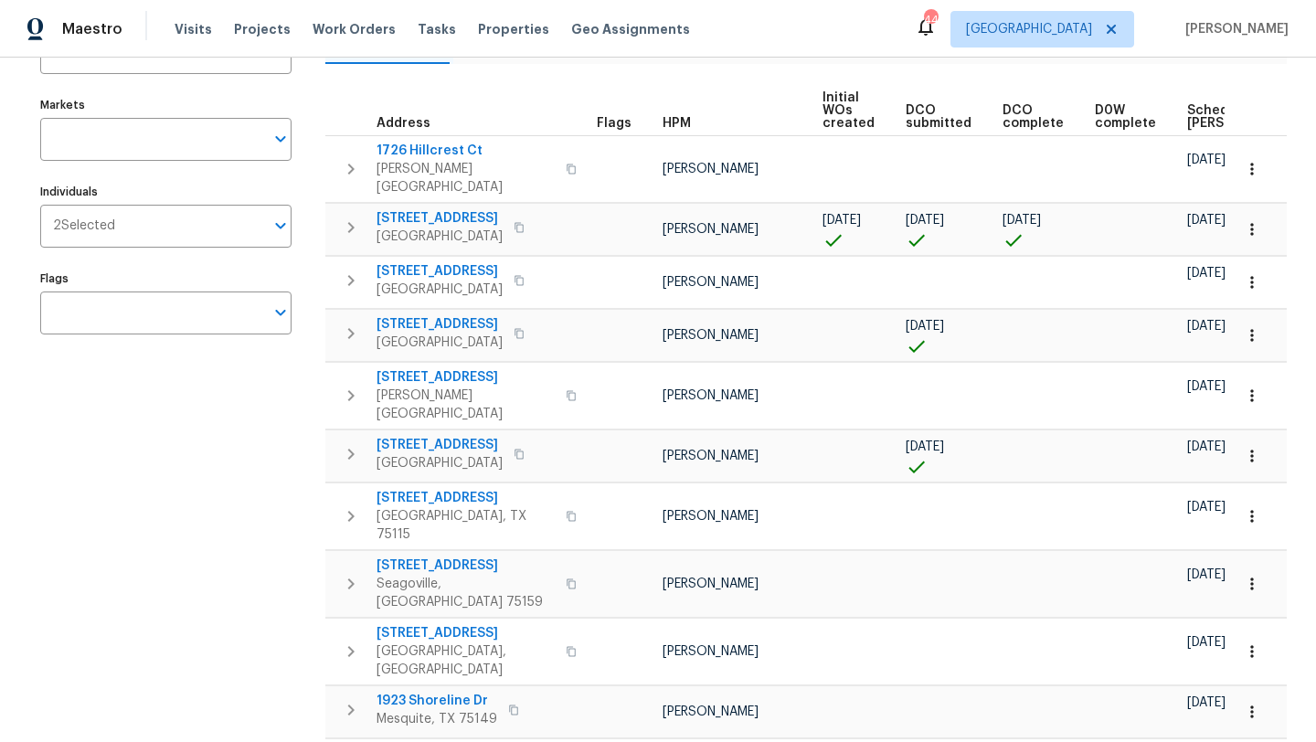
scroll to position [0, 0]
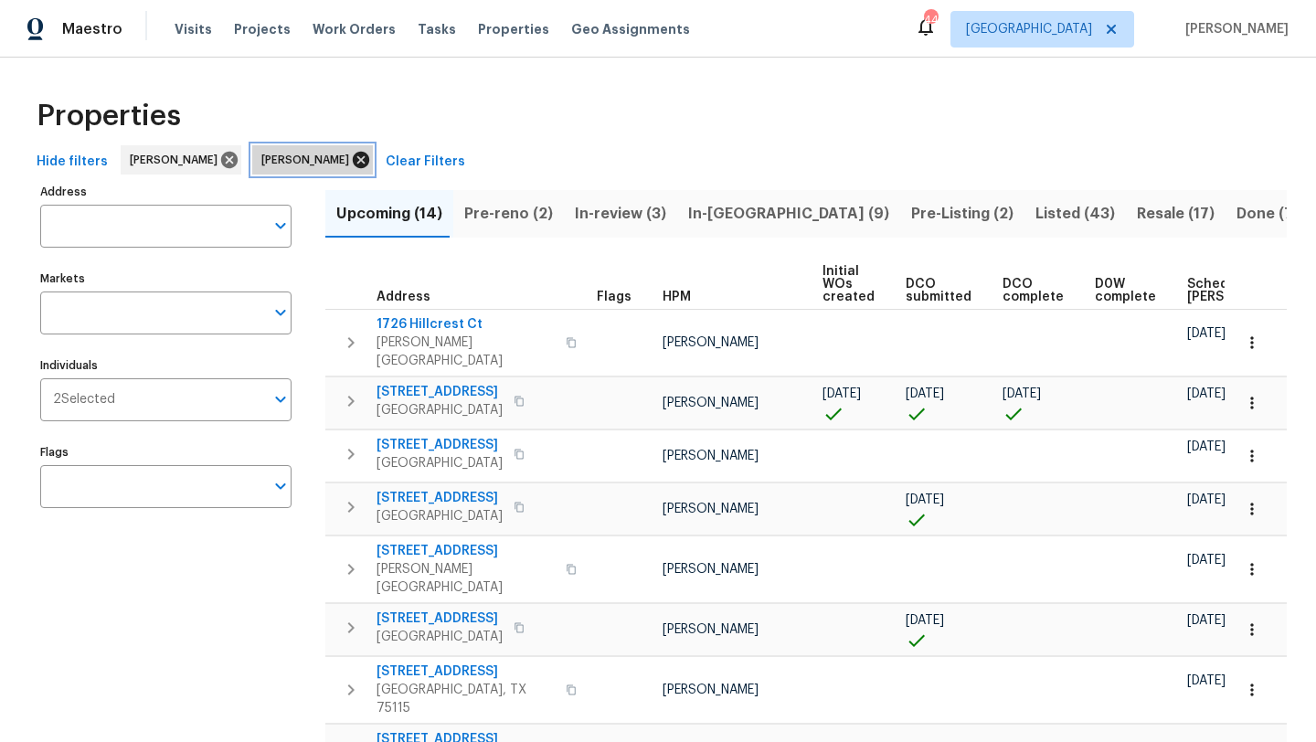
click at [369, 156] on icon at bounding box center [361, 160] width 16 height 16
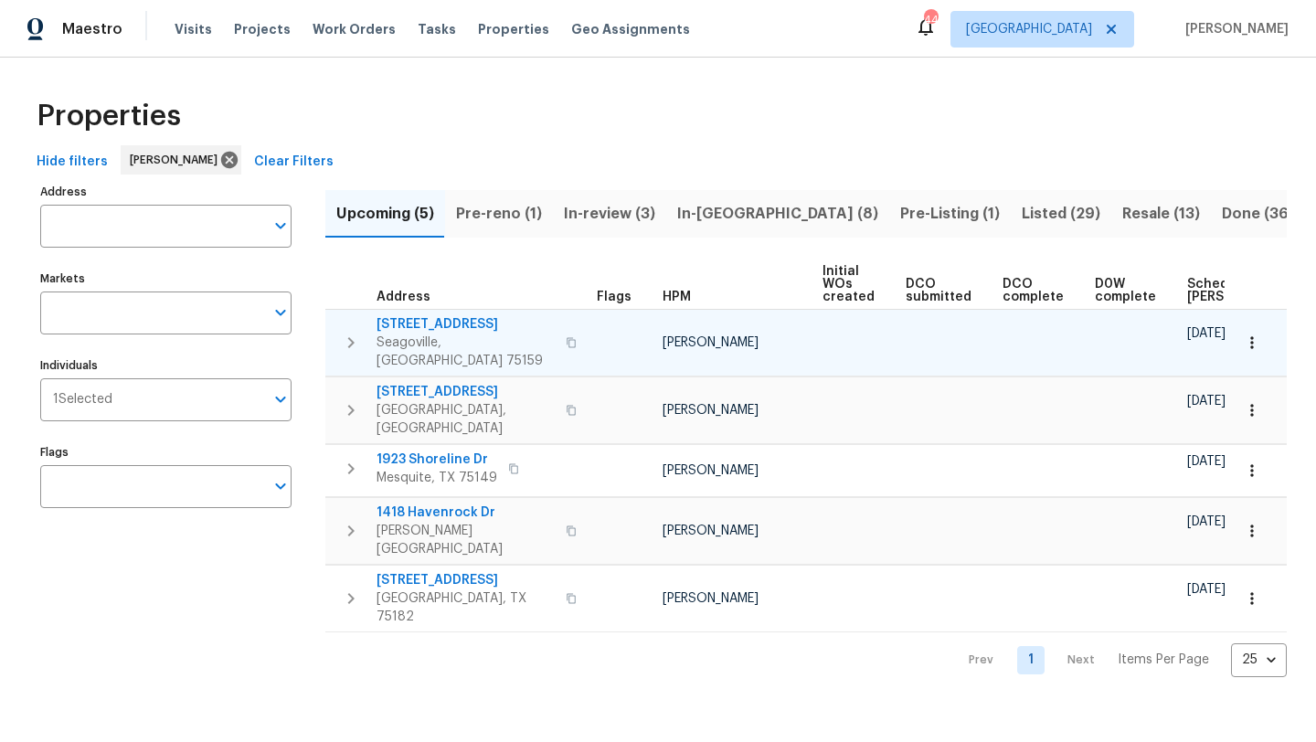
click at [462, 324] on span "1012 Woodside Ln" at bounding box center [466, 324] width 178 height 18
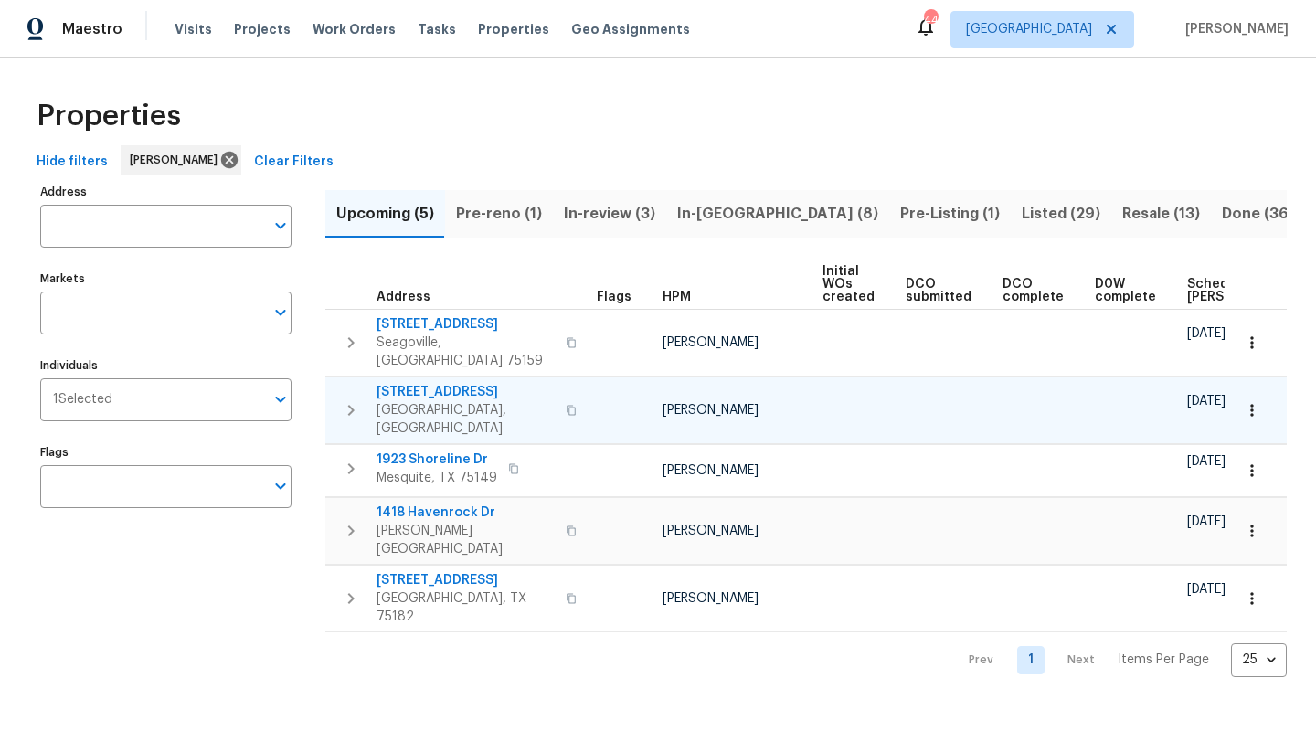
click at [489, 383] on span "9722 Links Fairway Dr" at bounding box center [466, 392] width 178 height 18
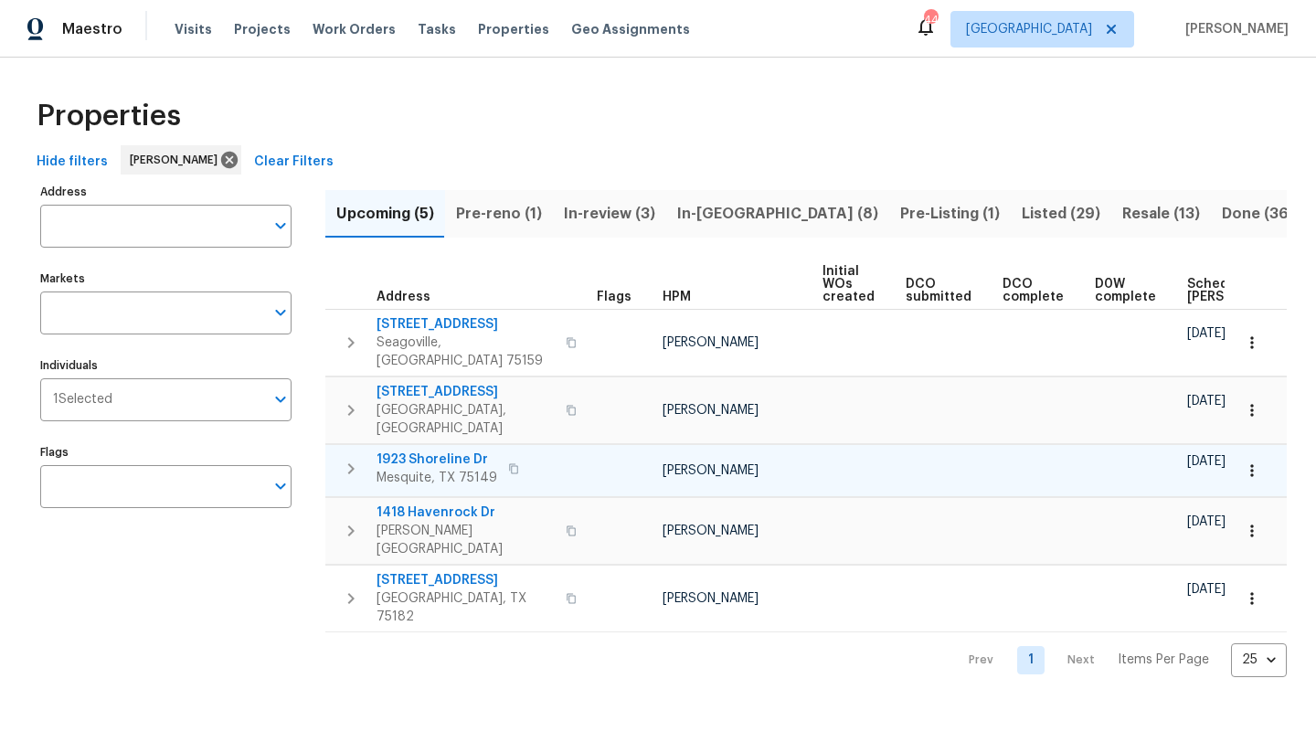
click at [470, 451] on span "1923 Shoreline Dr" at bounding box center [437, 460] width 121 height 18
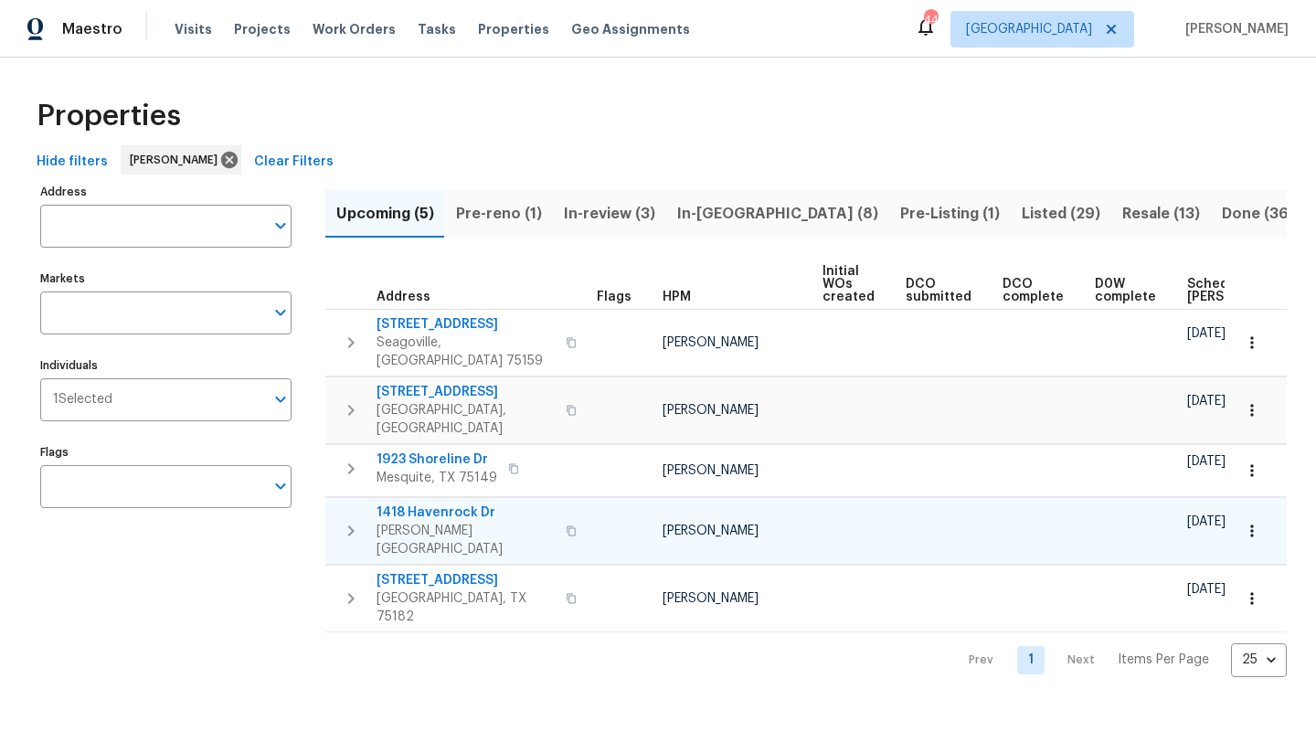
click at [443, 504] on span "1418 Havenrock Dr" at bounding box center [466, 513] width 178 height 18
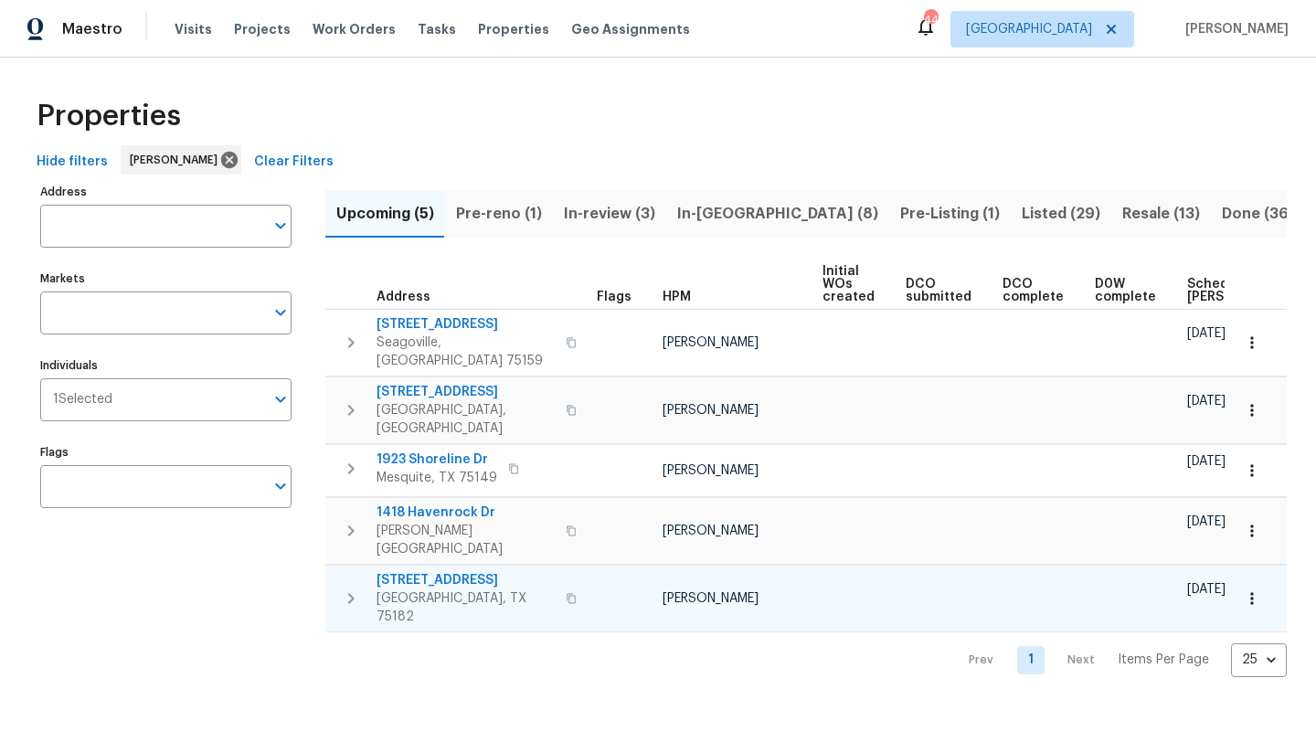
click at [449, 571] on span "307 Brookwood Forest Dr" at bounding box center [466, 580] width 178 height 18
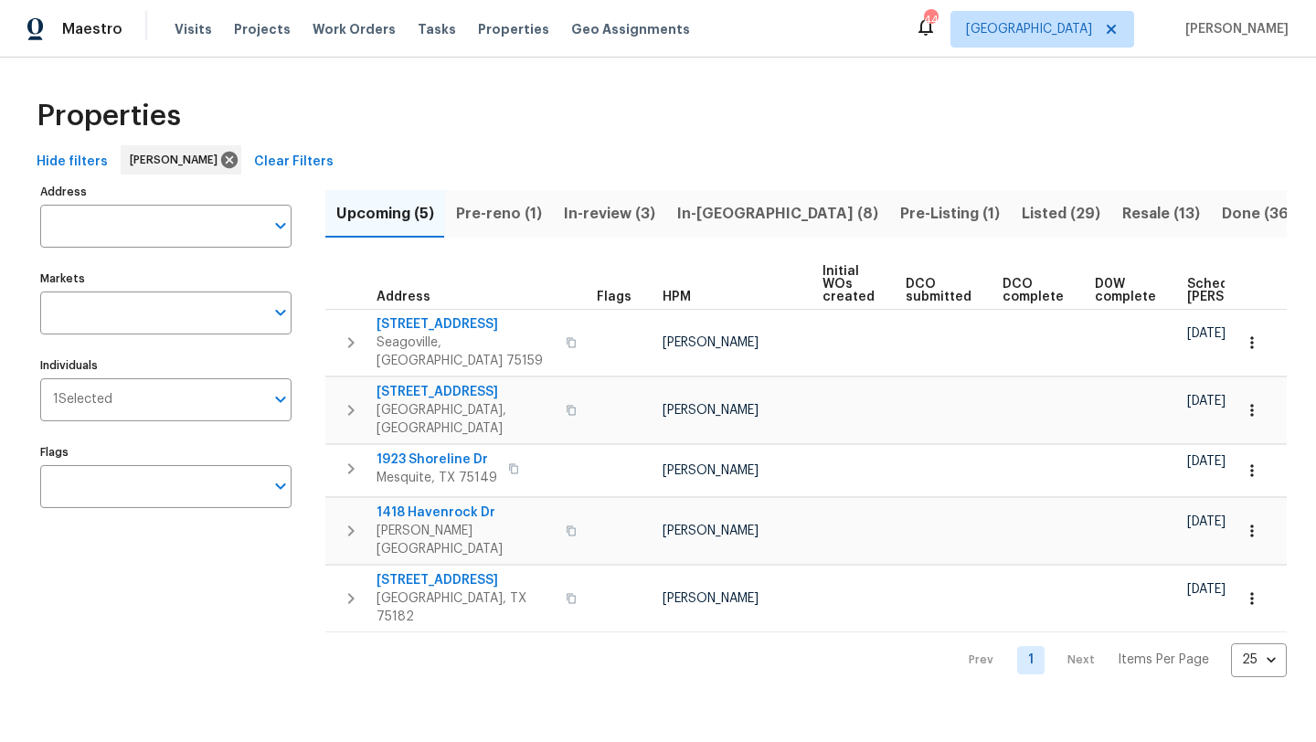
click at [694, 205] on span "In-reno (8)" at bounding box center [777, 214] width 201 height 26
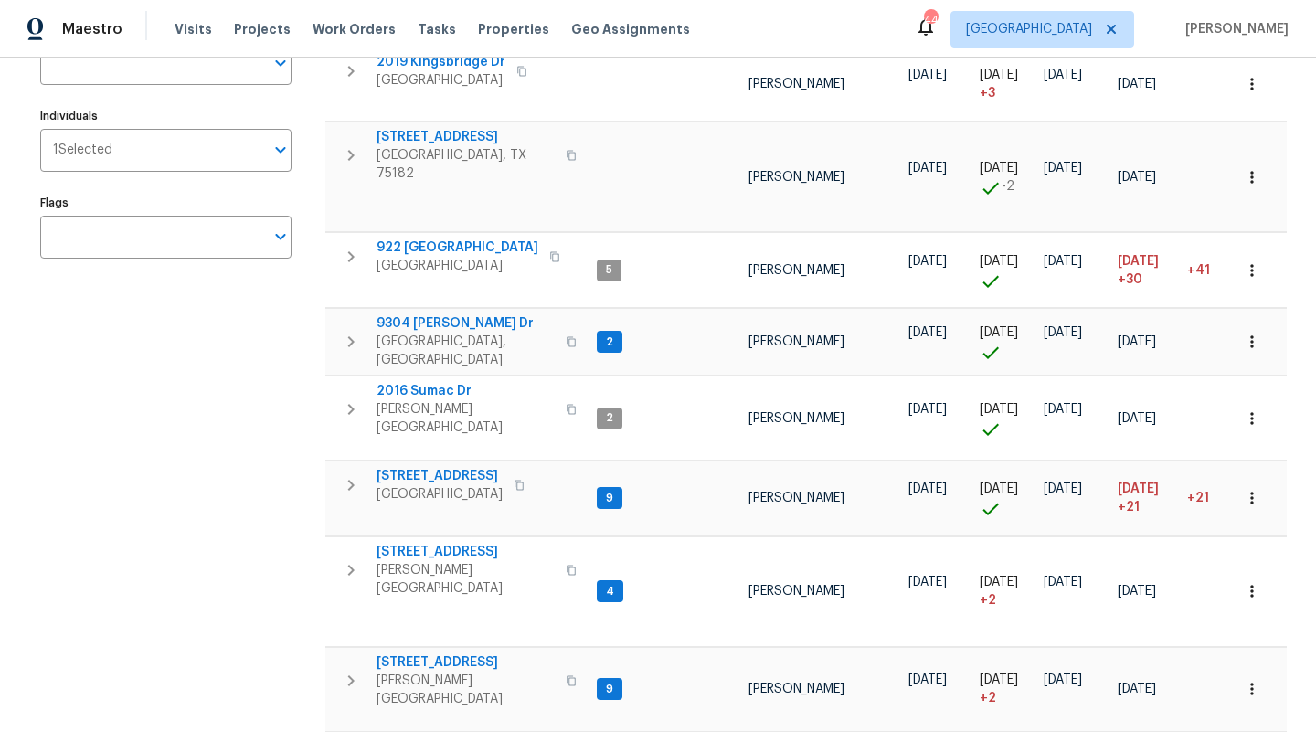
scroll to position [261, 0]
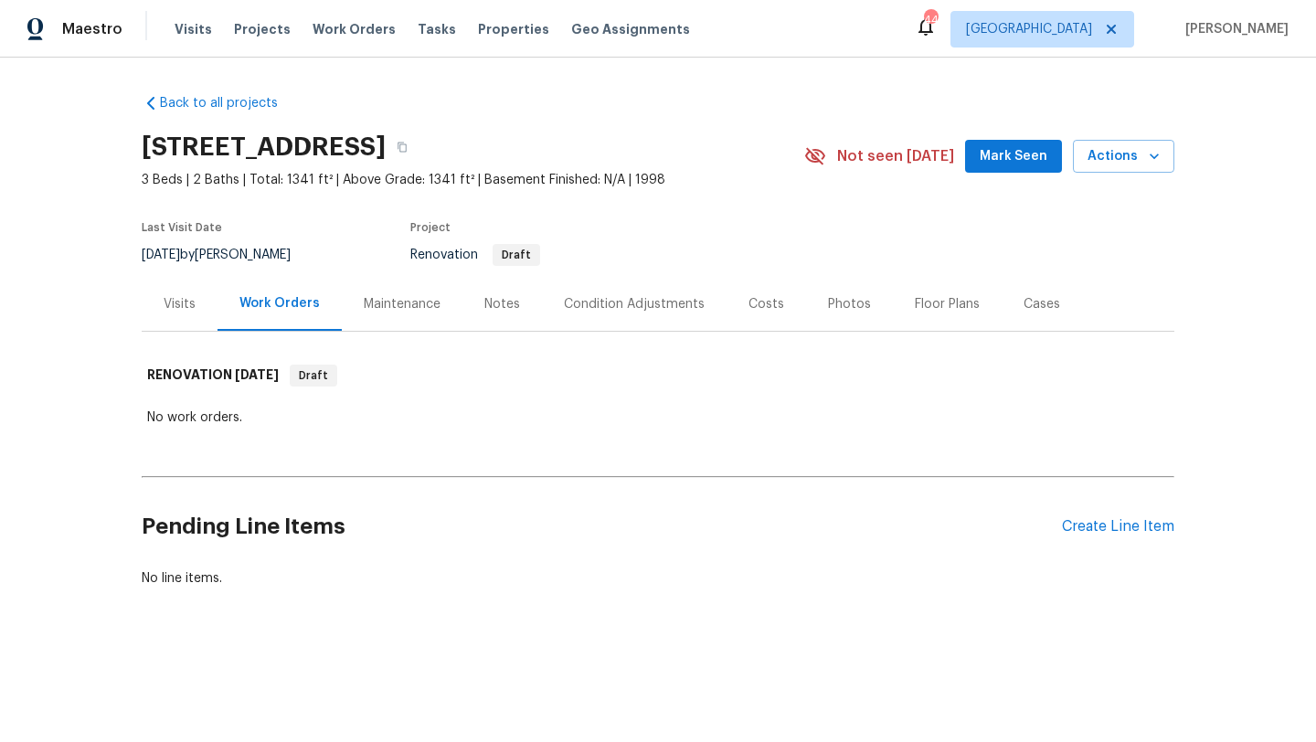
click at [611, 304] on div "Condition Adjustments" at bounding box center [634, 304] width 141 height 18
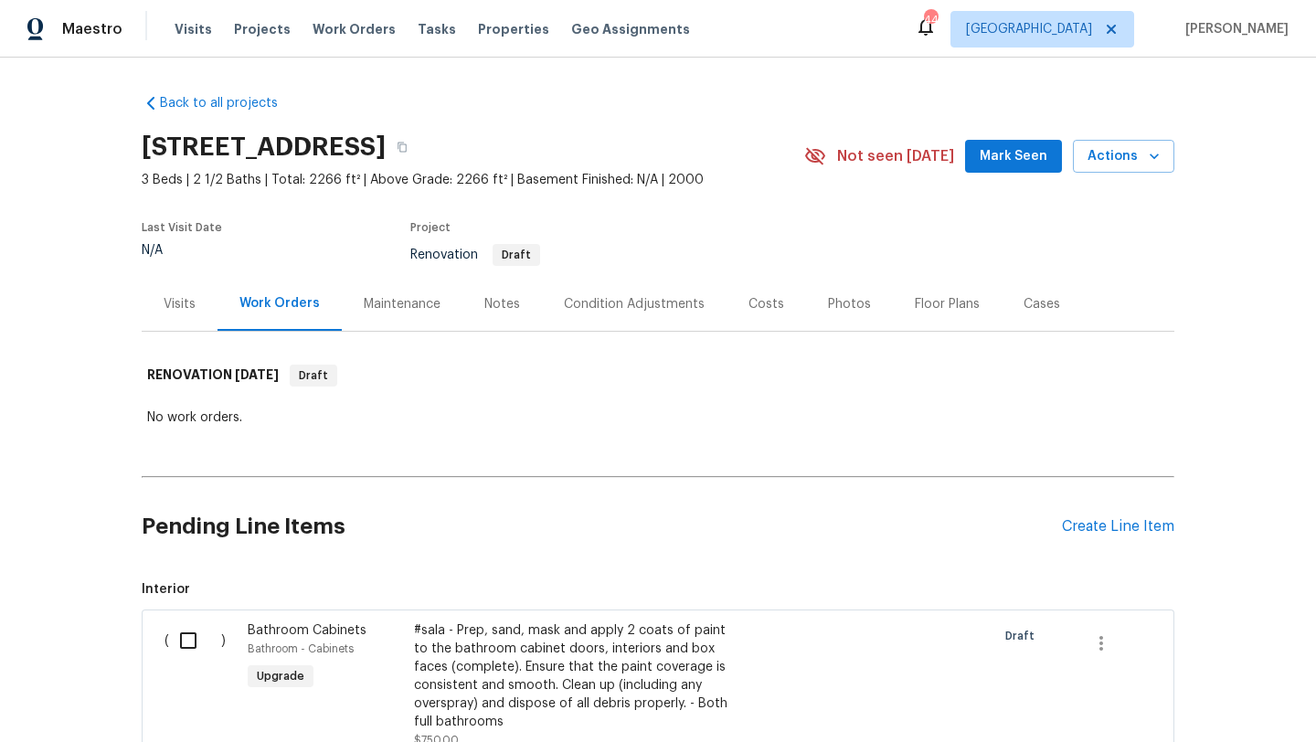
click at [576, 298] on div "Condition Adjustments" at bounding box center [634, 304] width 141 height 18
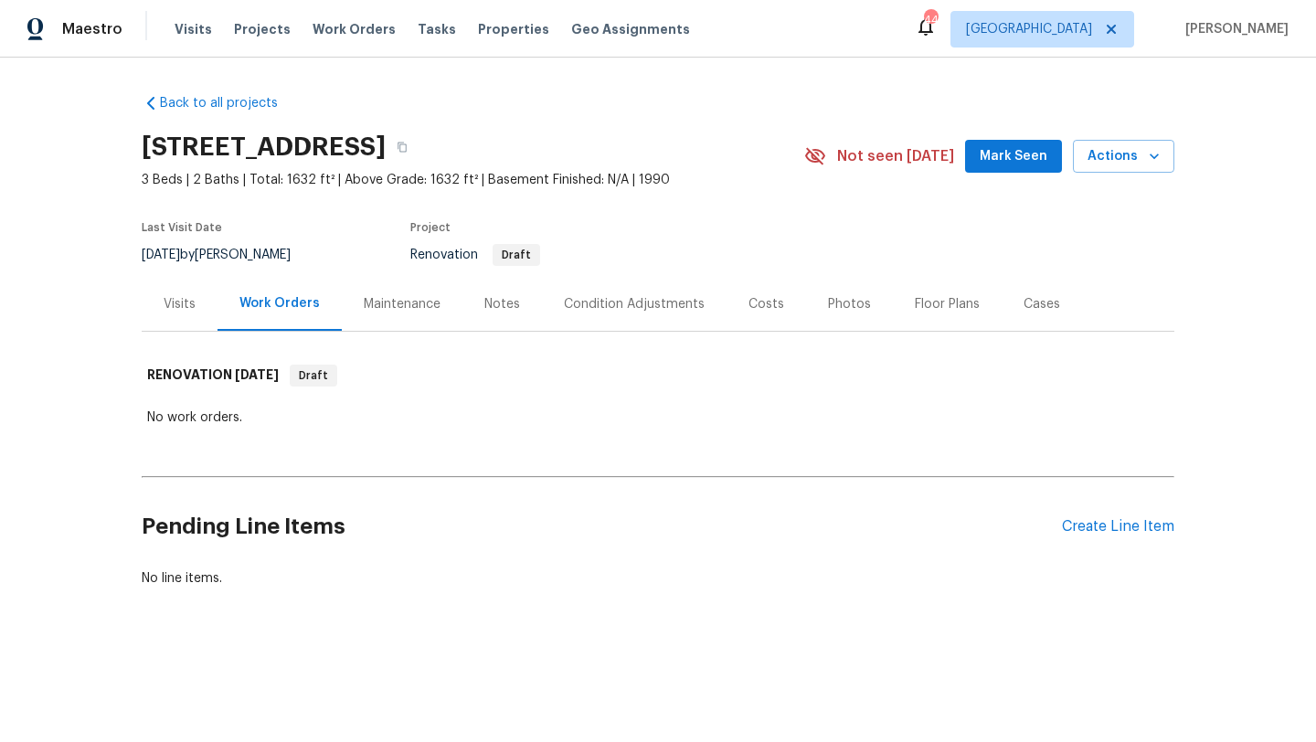
click at [636, 300] on div "Condition Adjustments" at bounding box center [634, 304] width 141 height 18
click at [632, 302] on div "Condition Adjustments" at bounding box center [634, 304] width 141 height 18
click at [594, 291] on div "Condition Adjustments" at bounding box center [634, 304] width 185 height 54
